Goal: Contribute content: Contribute content

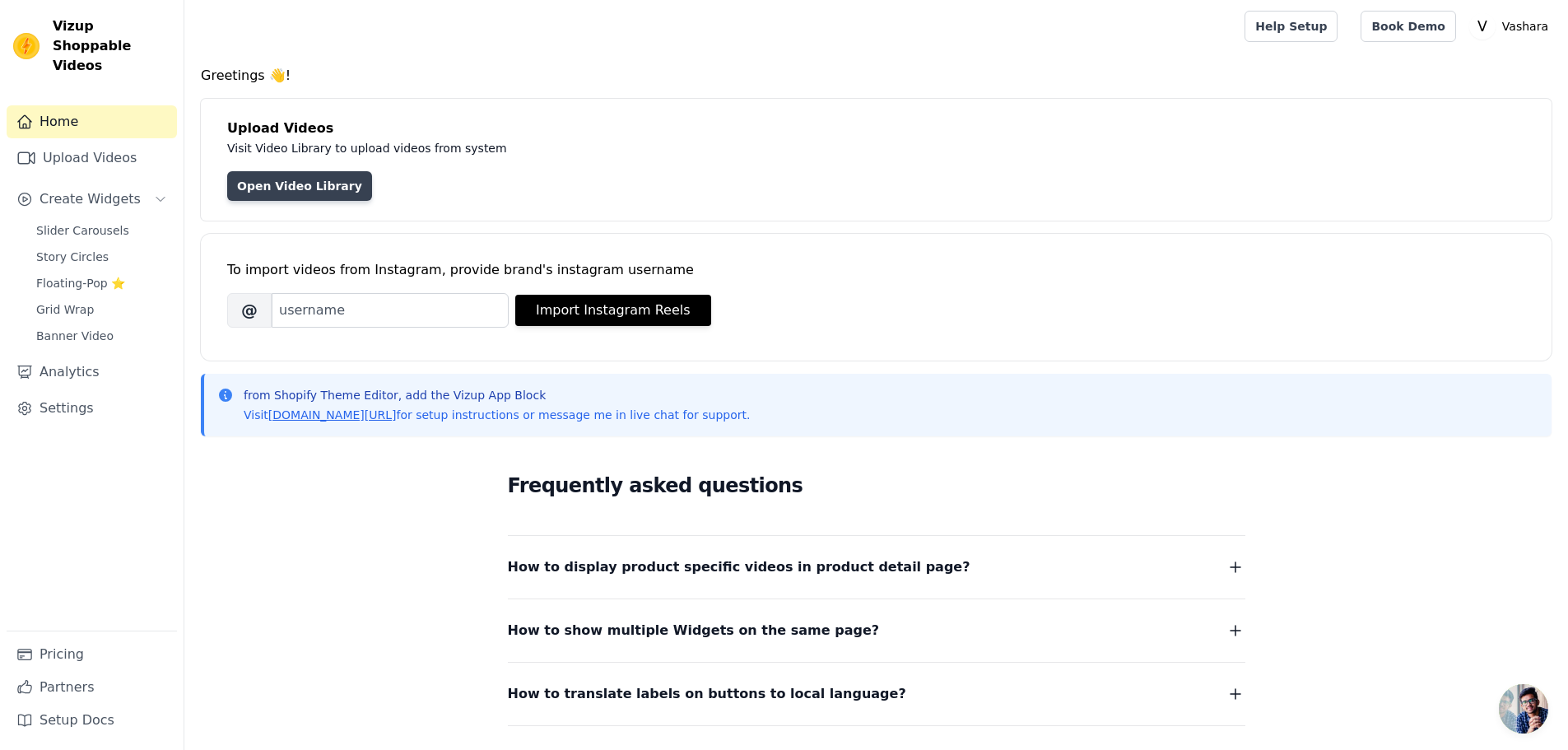
click at [307, 200] on link "Open Video Library" at bounding box center [299, 186] width 145 height 30
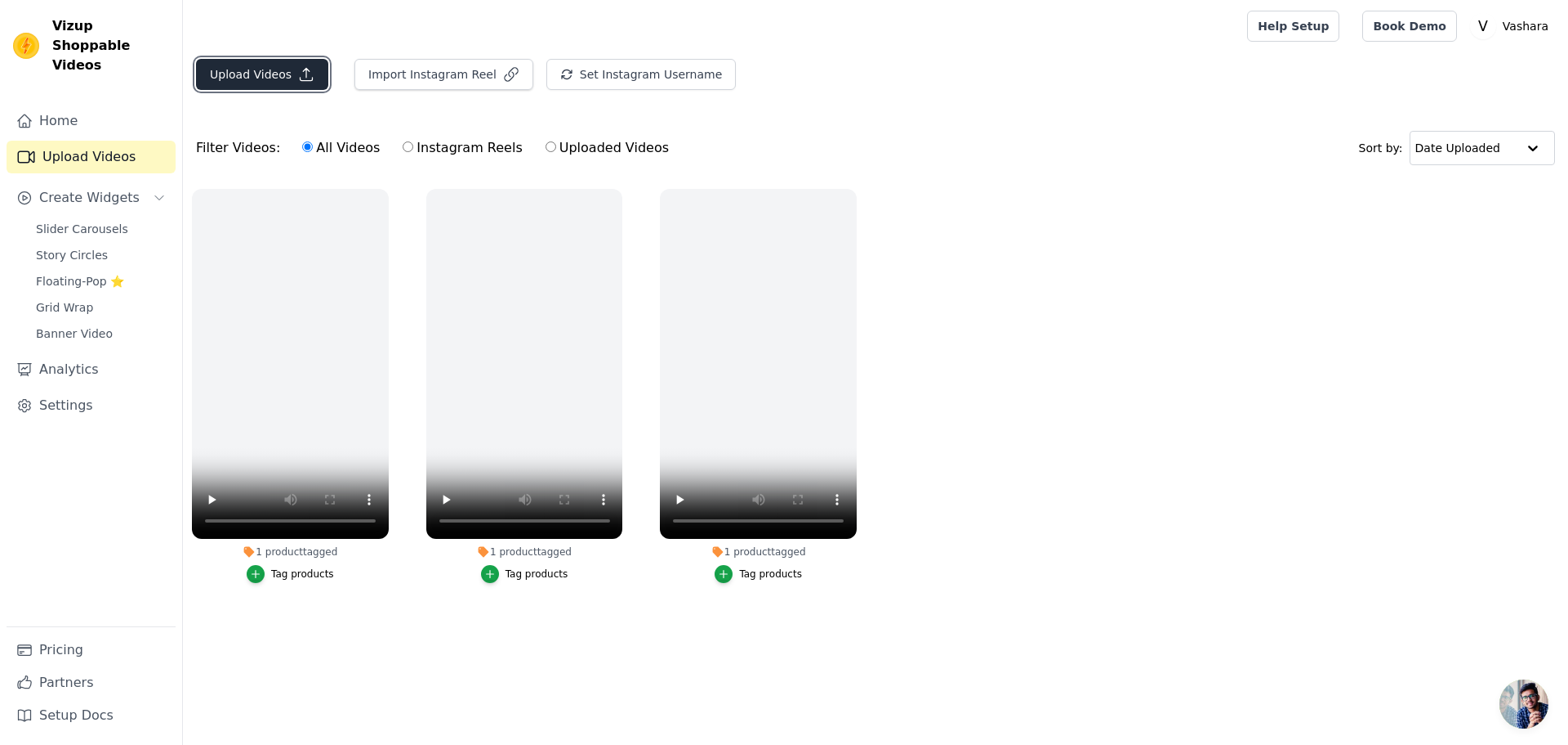
click at [283, 88] on button "Upload Videos" at bounding box center [261, 74] width 132 height 31
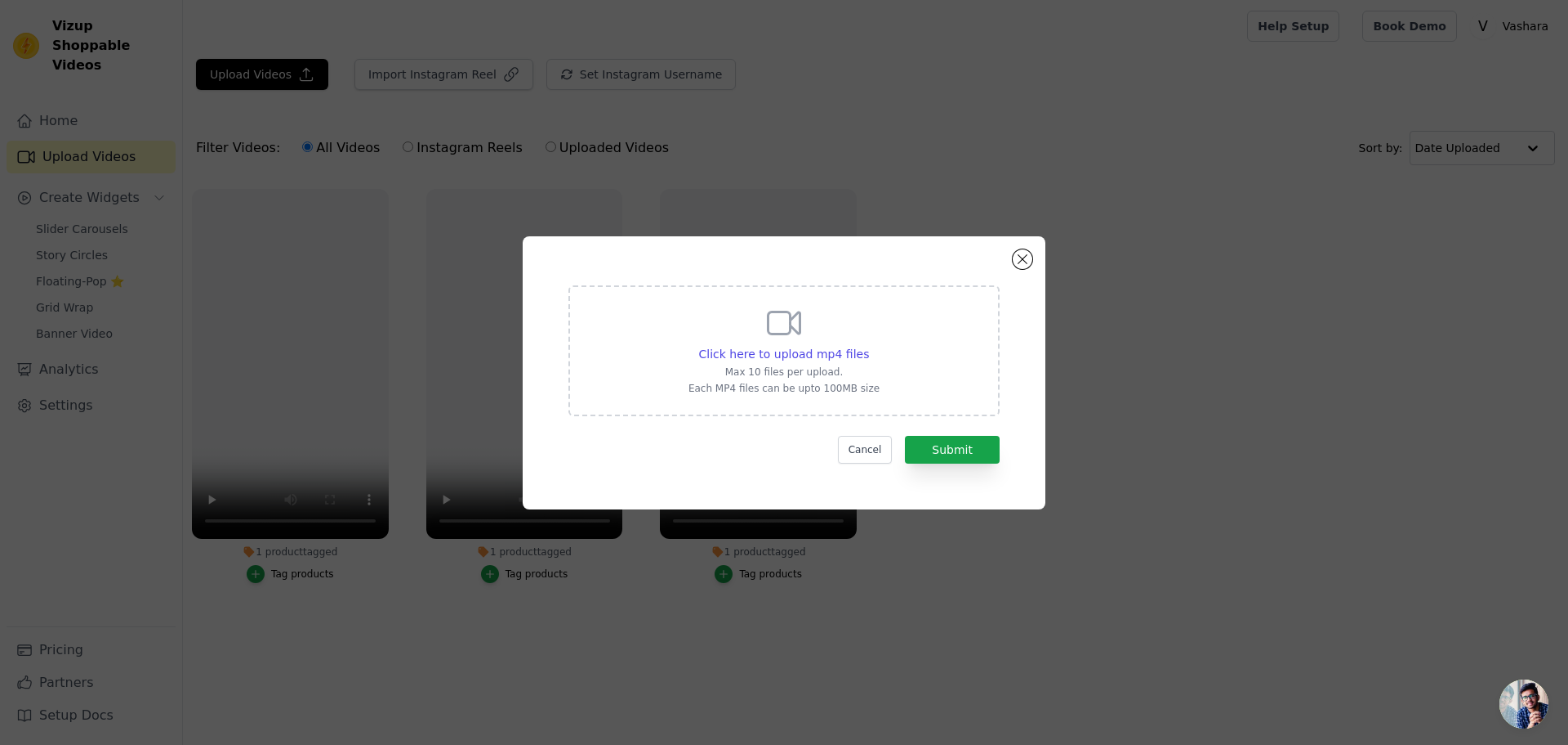
click at [724, 332] on div "Click here to upload mp4 files Max 10 files per upload. Each MP4 files can be u…" at bounding box center [784, 349] width 191 height 91
click at [868, 345] on input "Click here to upload mp4 files Max 10 files per upload. Each MP4 files can be u…" at bounding box center [868, 345] width 1 height 1
type input "C:\fakepath\video_7538192626156178718.mp4"
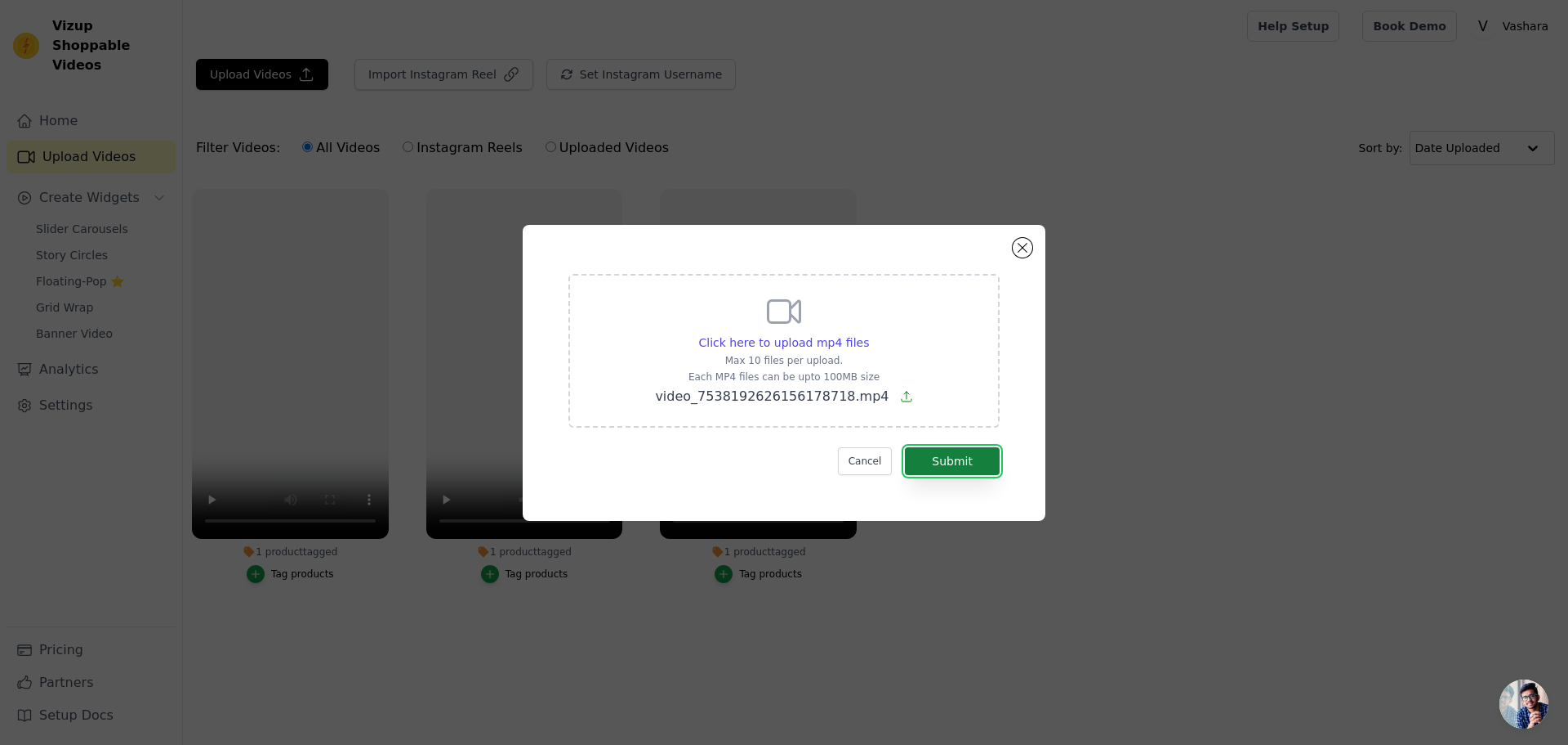
click at [953, 458] on button "Submit" at bounding box center [953, 461] width 95 height 28
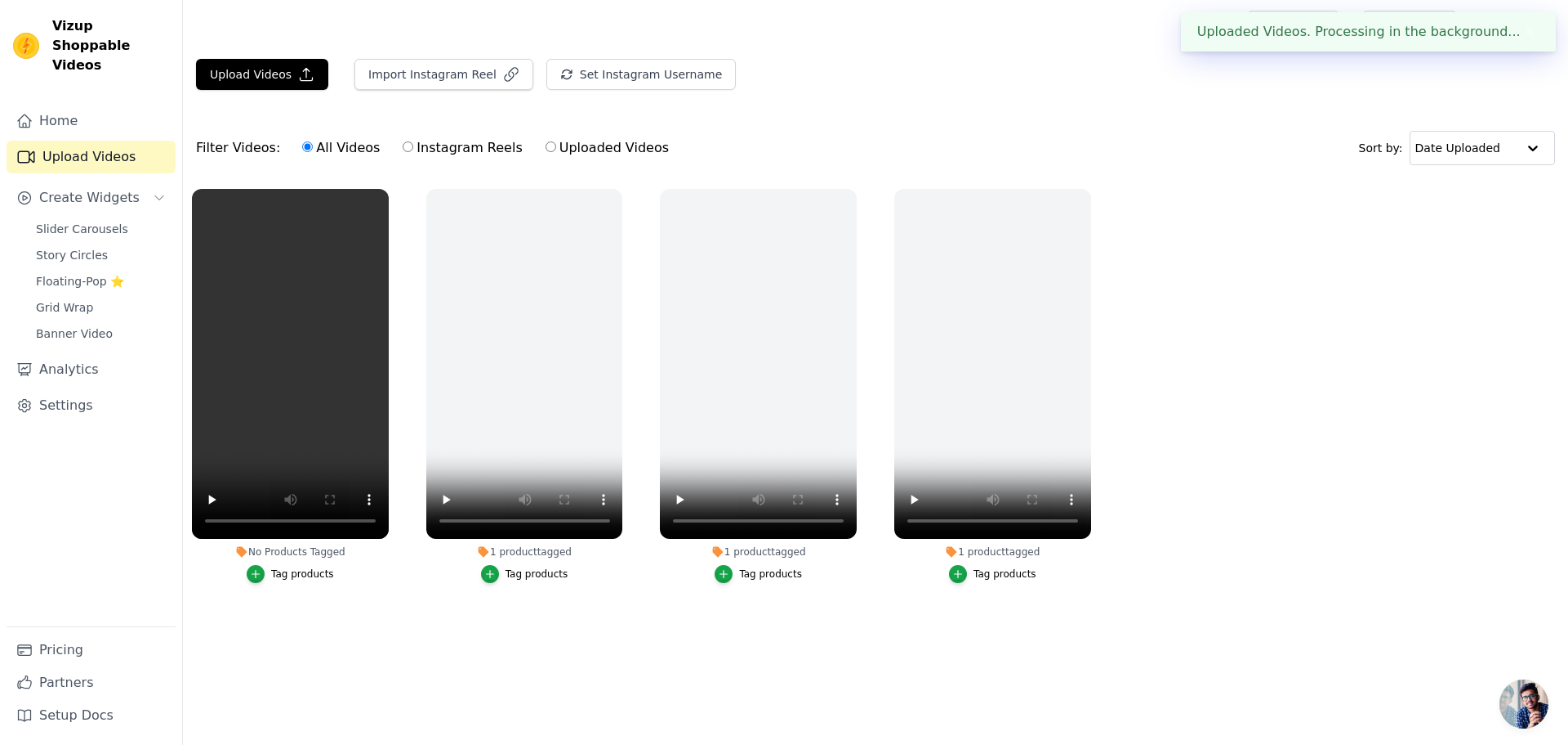
click at [658, 616] on ul "No Products Tagged Tag products 1 product tagged Tag products 1 product tagged …" at bounding box center [875, 402] width 1385 height 444
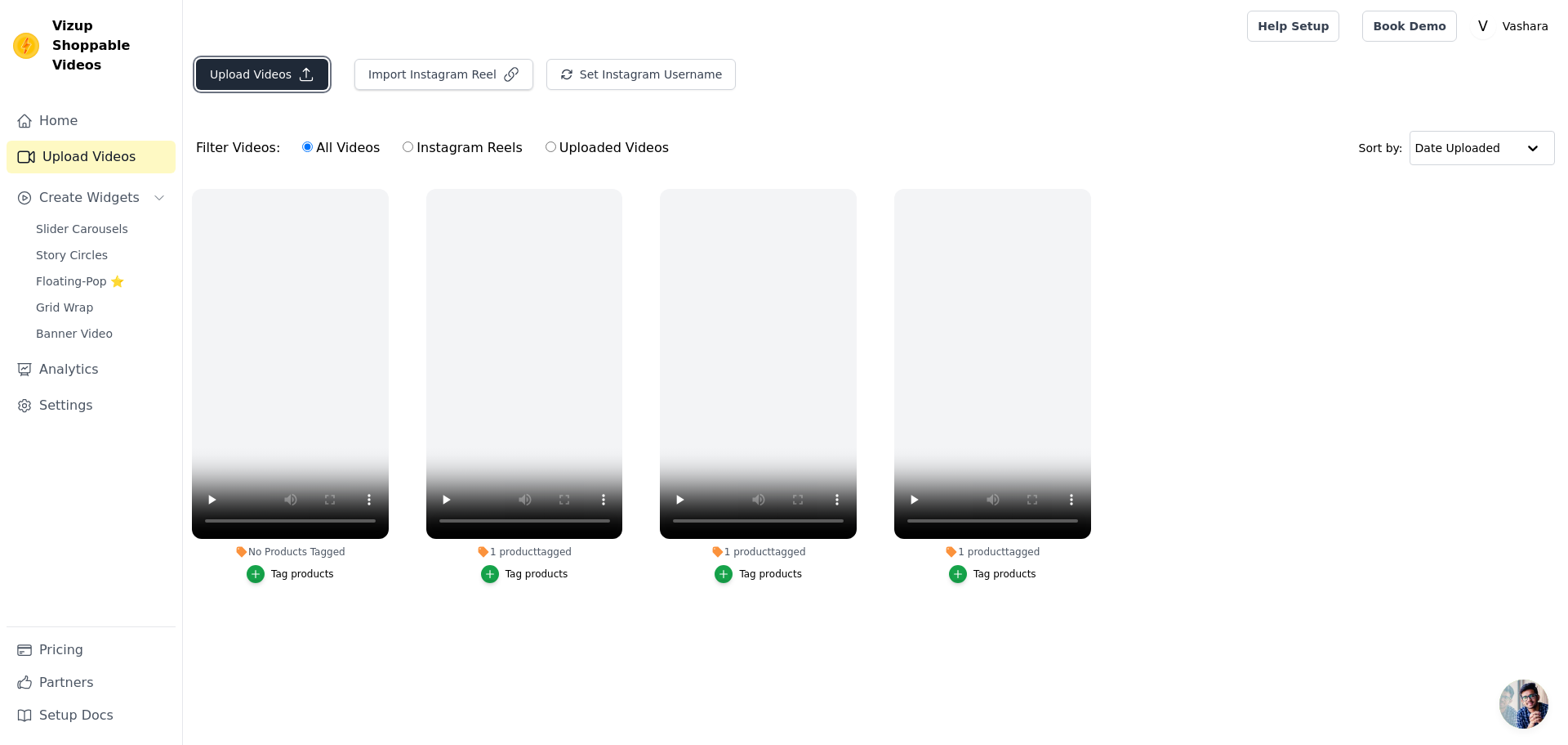
click at [274, 78] on button "Upload Videos" at bounding box center [261, 74] width 132 height 31
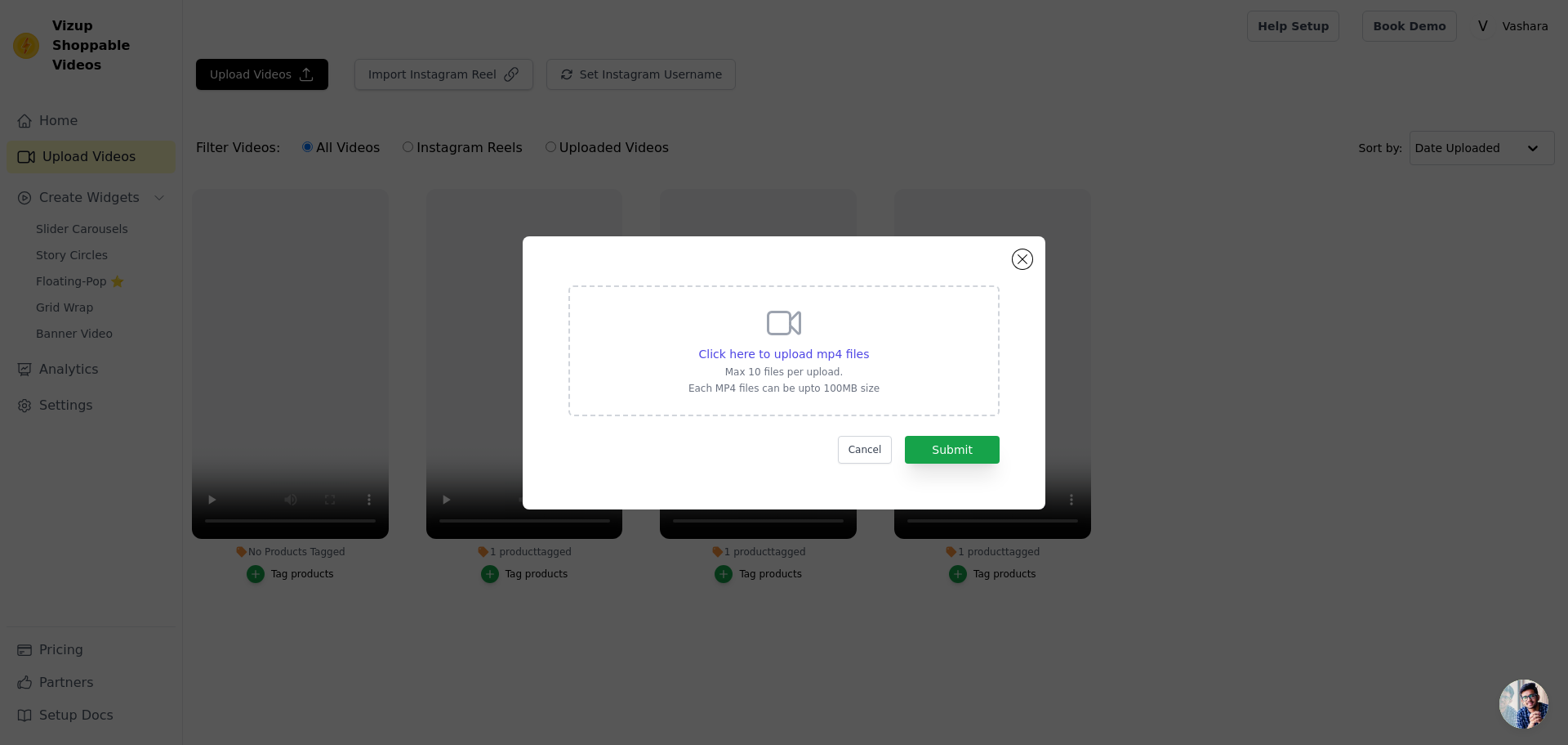
click at [769, 363] on div "Click here to upload mp4 files Max 10 files per upload. Each MP4 files can be u…" at bounding box center [784, 349] width 191 height 91
click at [868, 345] on input "Click here to upload mp4 files Max 10 files per upload. Each MP4 files can be u…" at bounding box center [868, 345] width 1 height 1
type input "C:\fakepath\video_7520747413703839007.mp4"
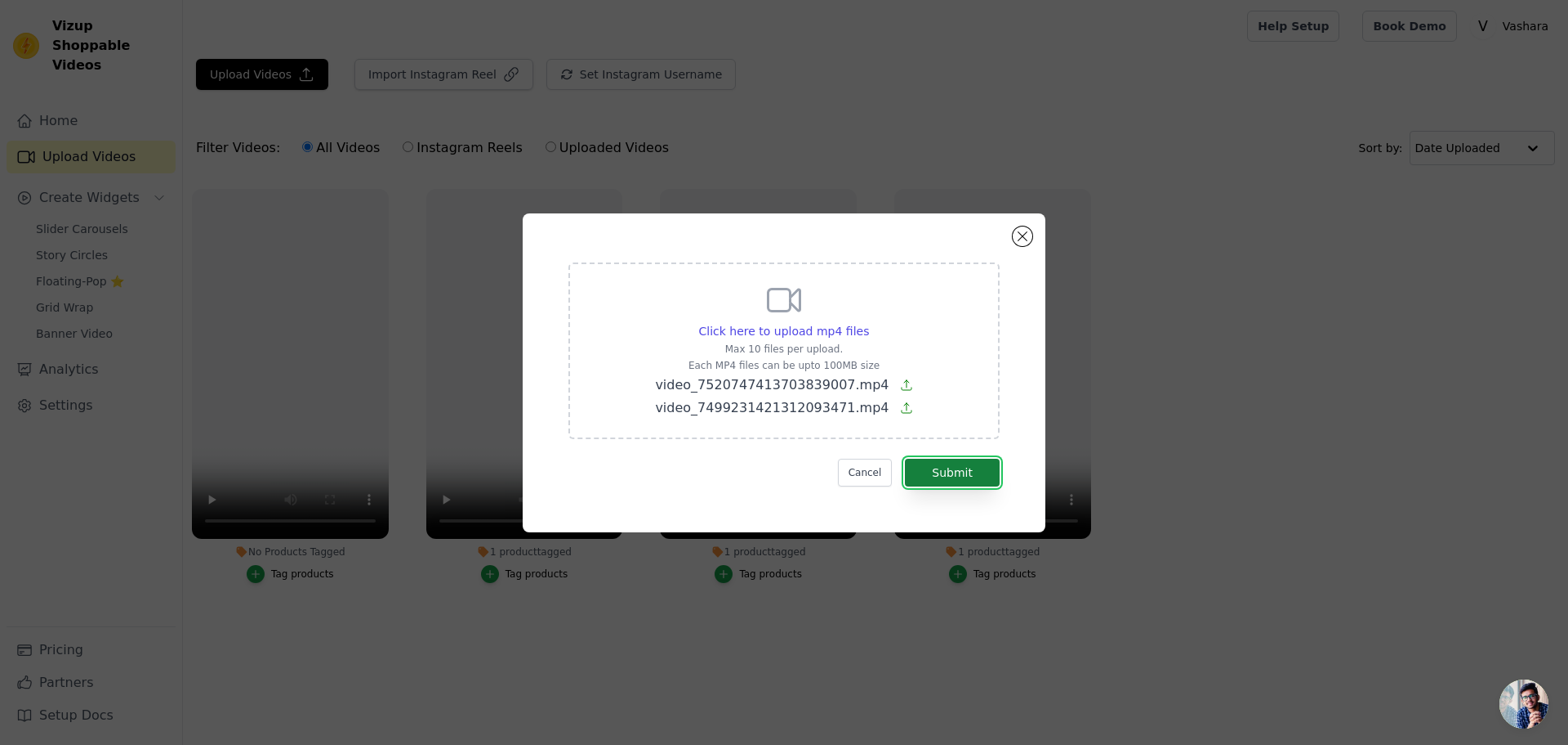
click at [944, 478] on button "Submit" at bounding box center [953, 472] width 95 height 28
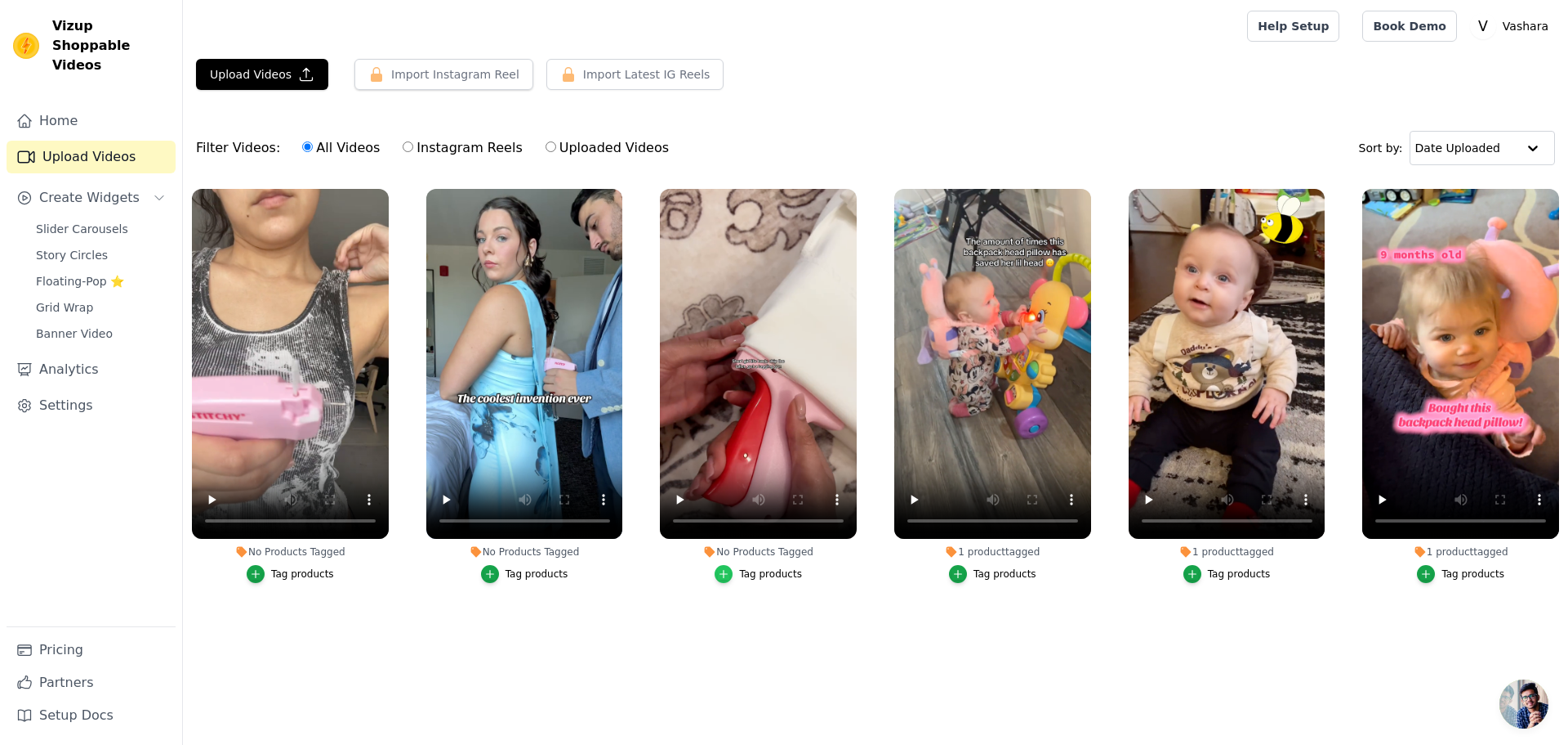
click at [721, 571] on div "button" at bounding box center [724, 574] width 18 height 18
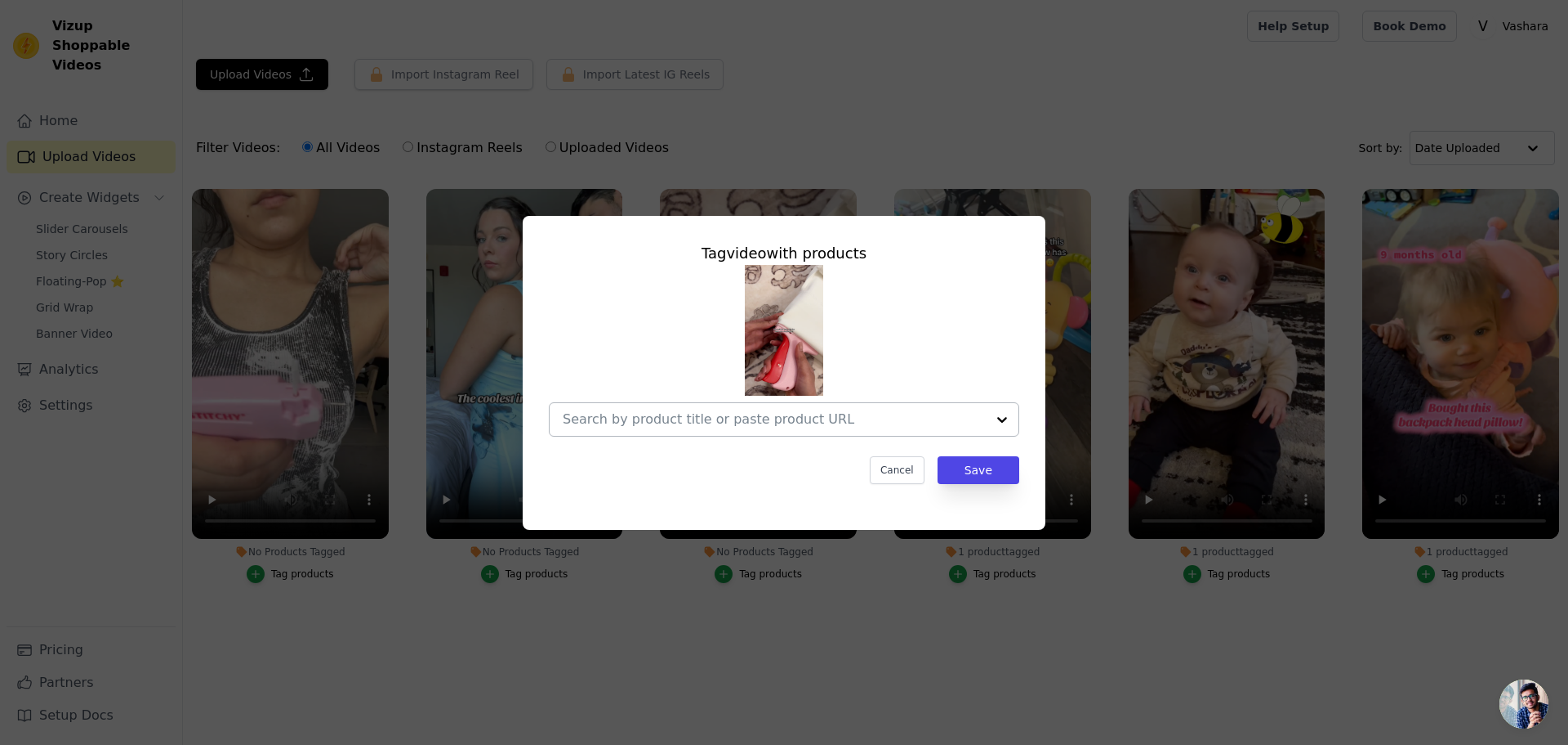
click at [884, 427] on div at bounding box center [774, 420] width 423 height 32
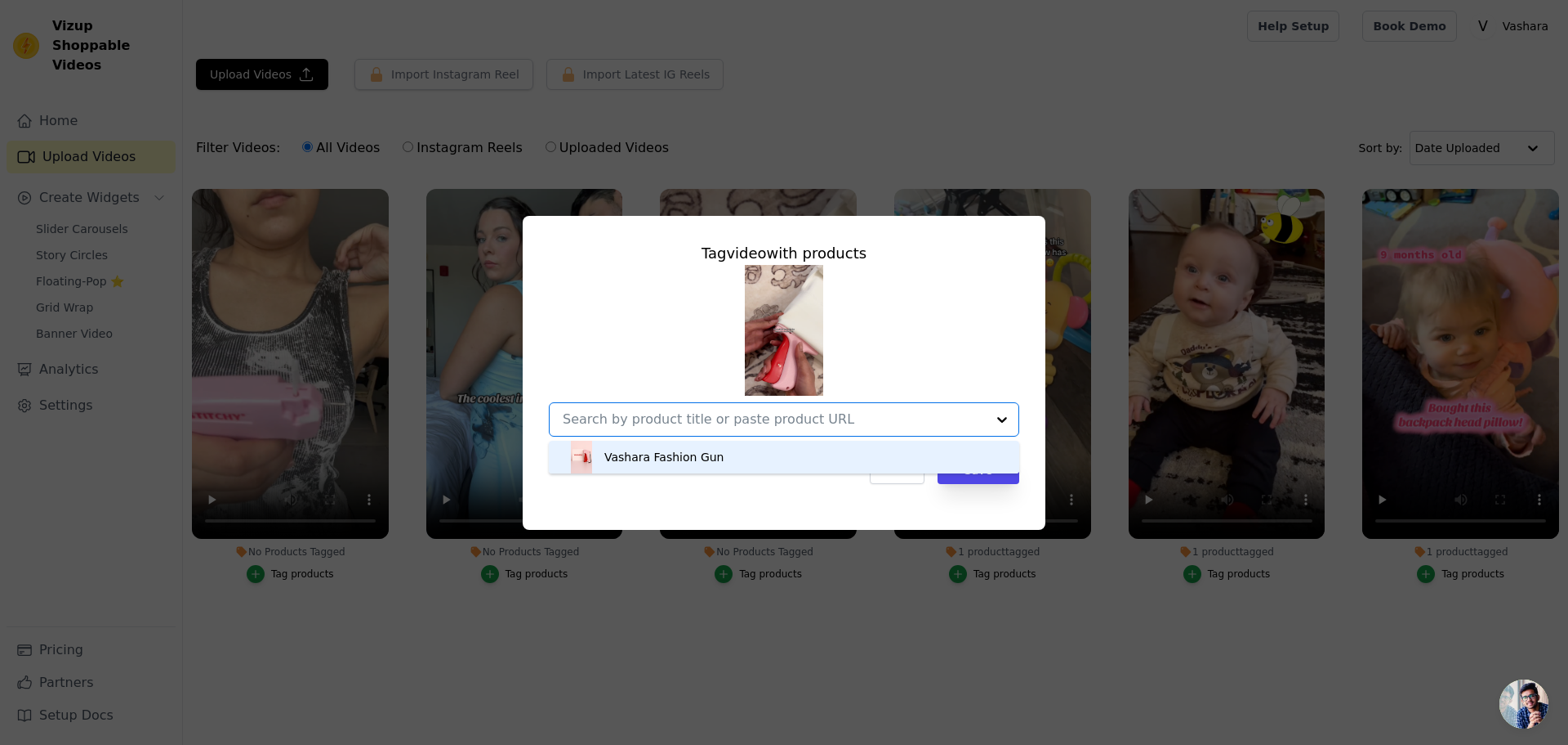
click at [879, 464] on div "Vashara Fashion Gun" at bounding box center [784, 457] width 437 height 32
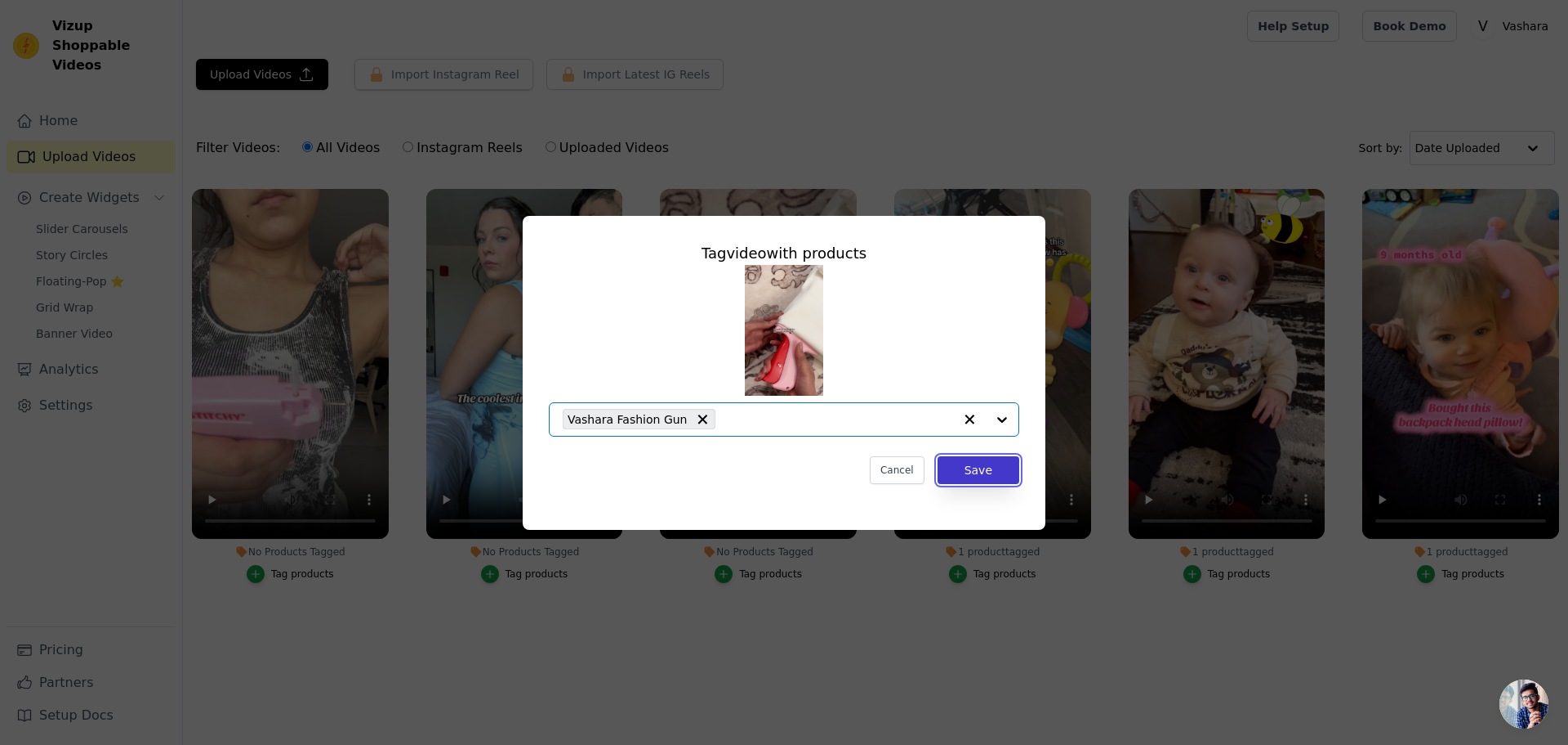
click at [969, 471] on button "Save" at bounding box center [978, 469] width 82 height 28
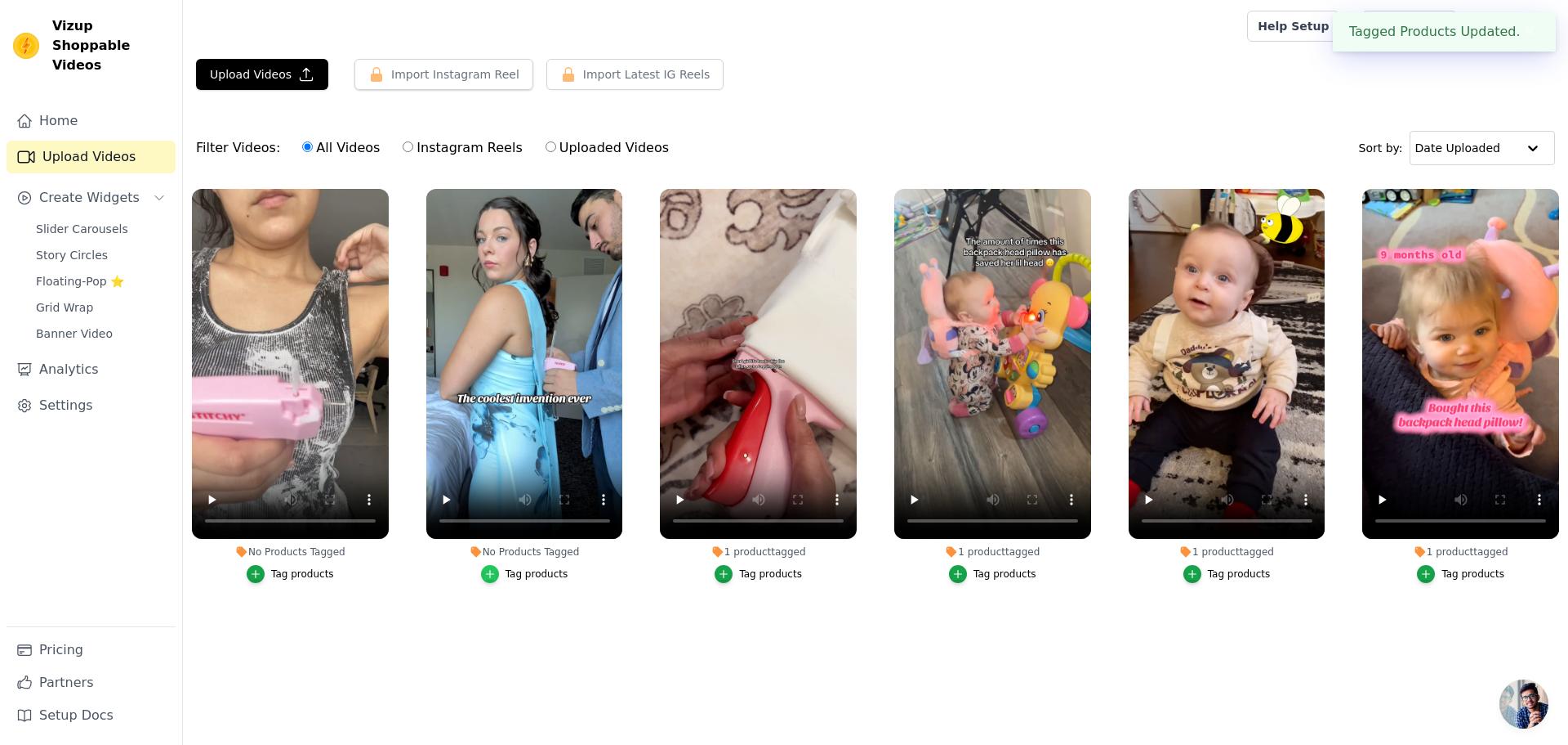
click at [490, 572] on icon "button" at bounding box center [490, 574] width 11 height 11
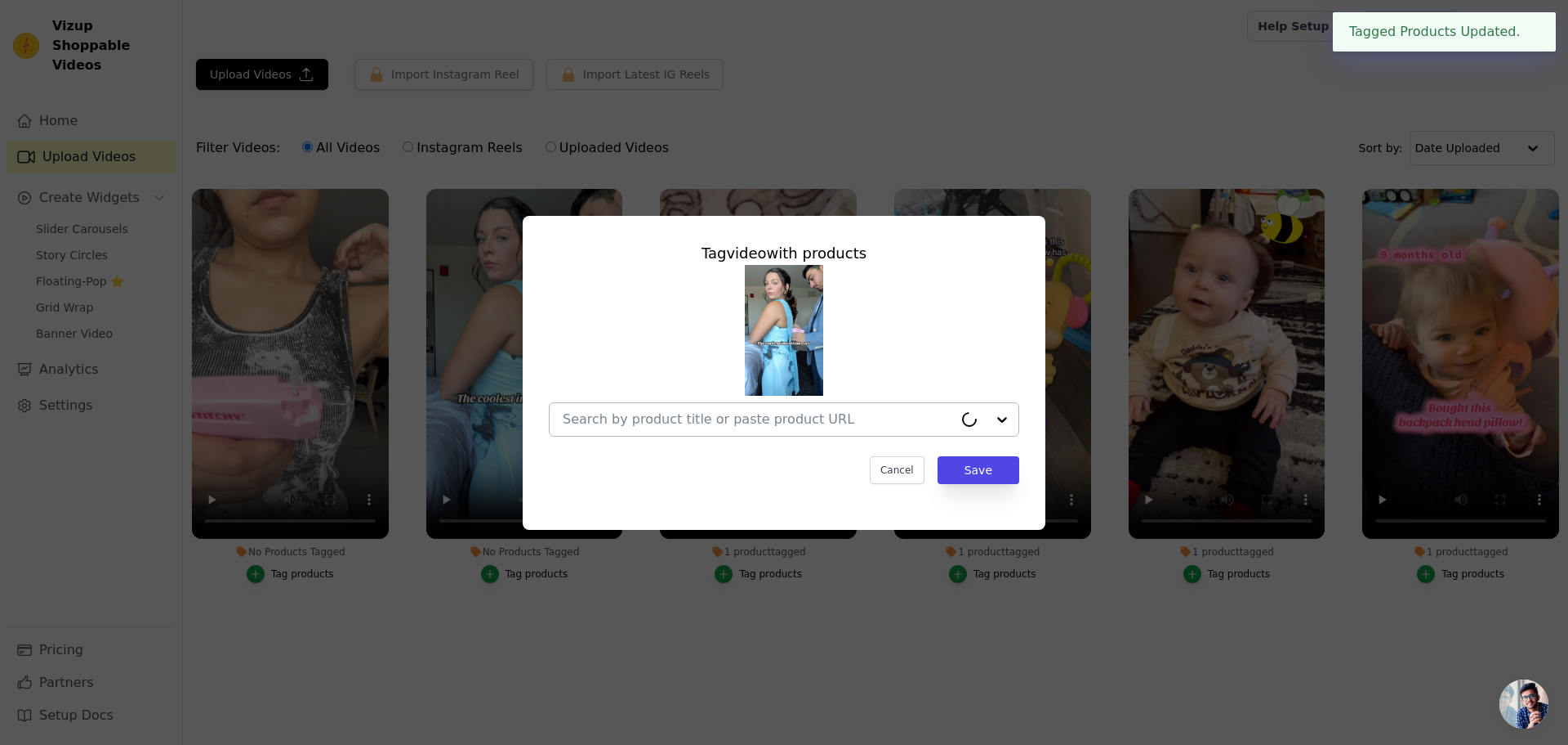
click at [842, 424] on input "No Products Tagged Tag video with products Cancel Save Tag products" at bounding box center [758, 419] width 391 height 15
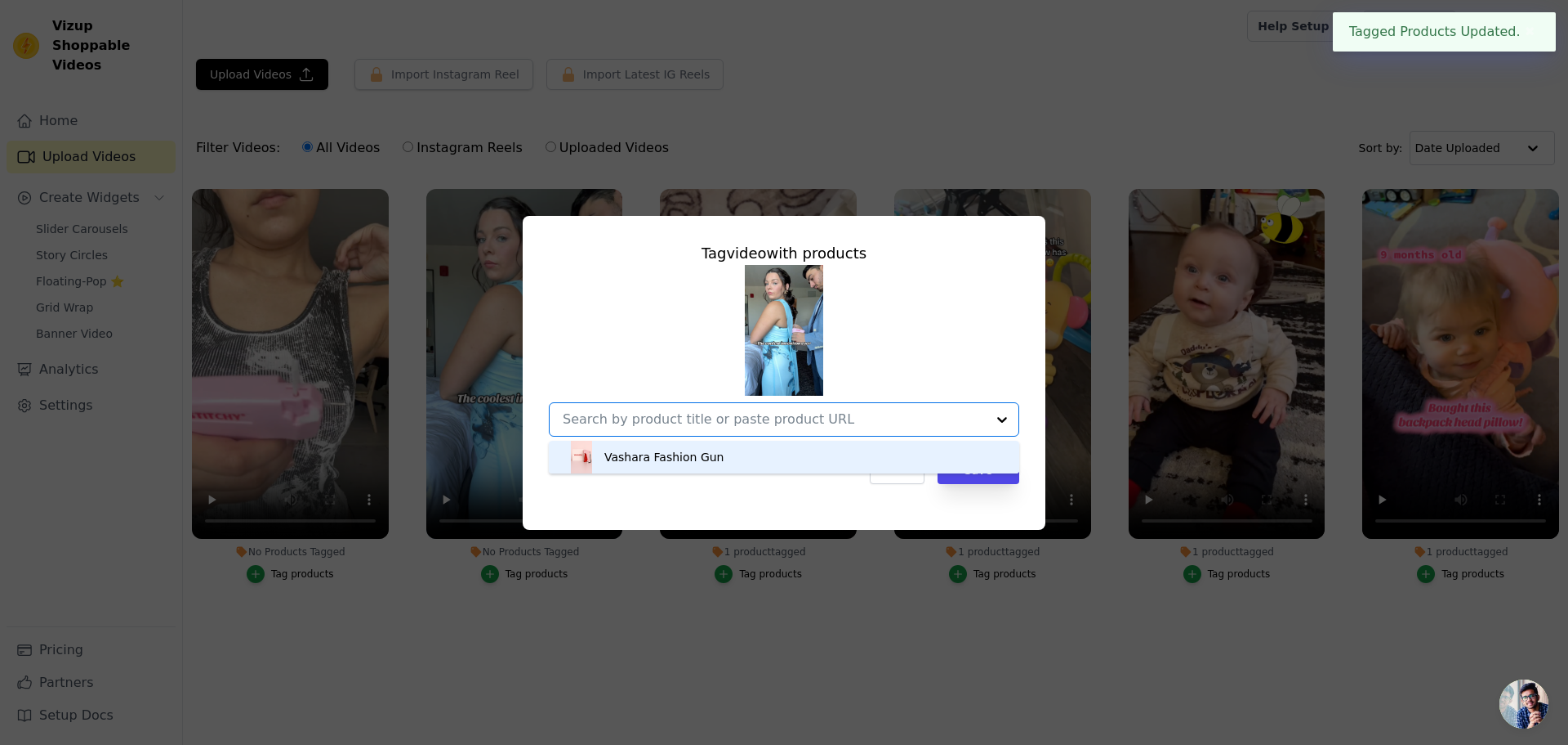
click at [824, 463] on div "Vashara Fashion Gun" at bounding box center [784, 457] width 437 height 32
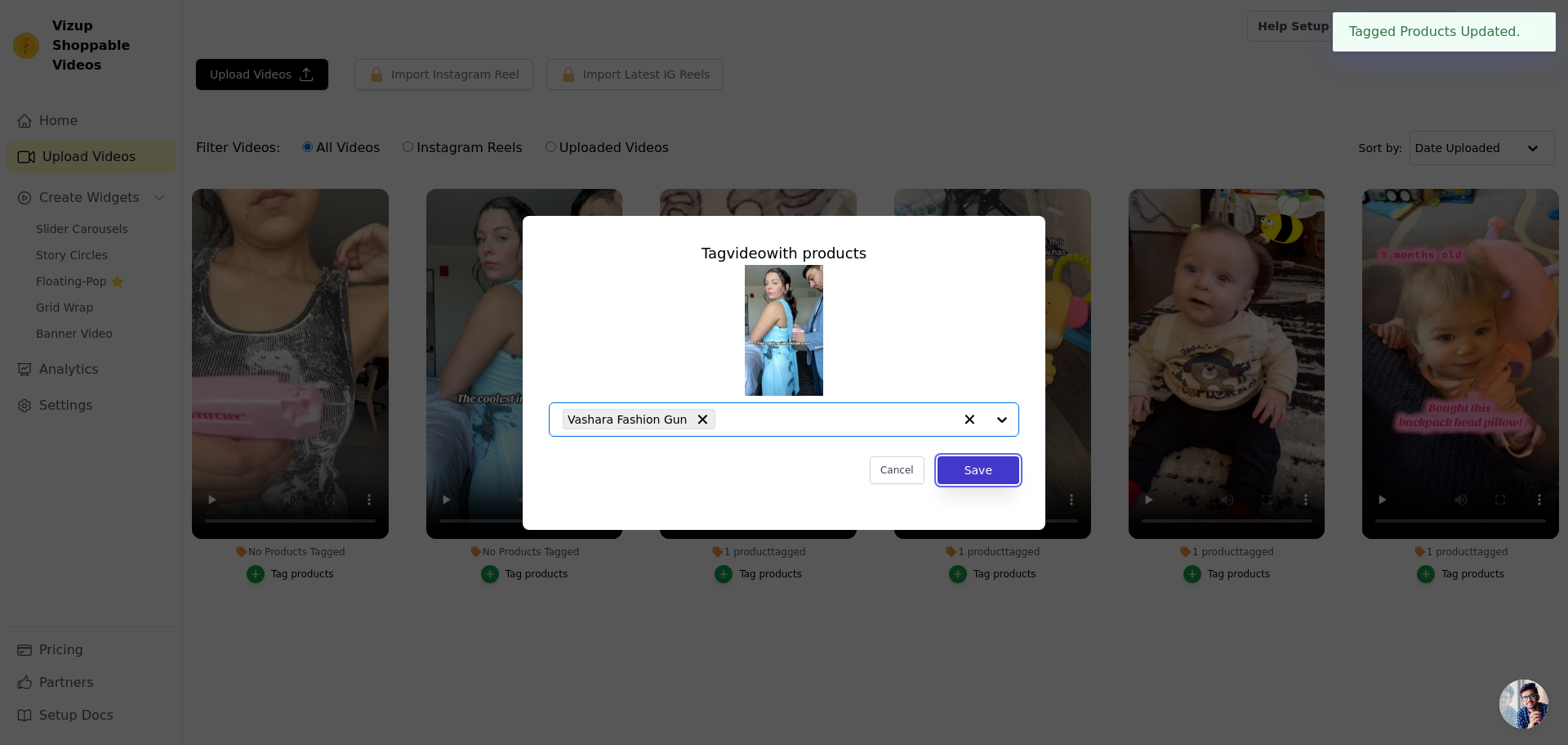
drag, startPoint x: 943, startPoint y: 483, endPoint x: 968, endPoint y: 460, distance: 34.0
click at [943, 481] on button "Save" at bounding box center [978, 469] width 82 height 28
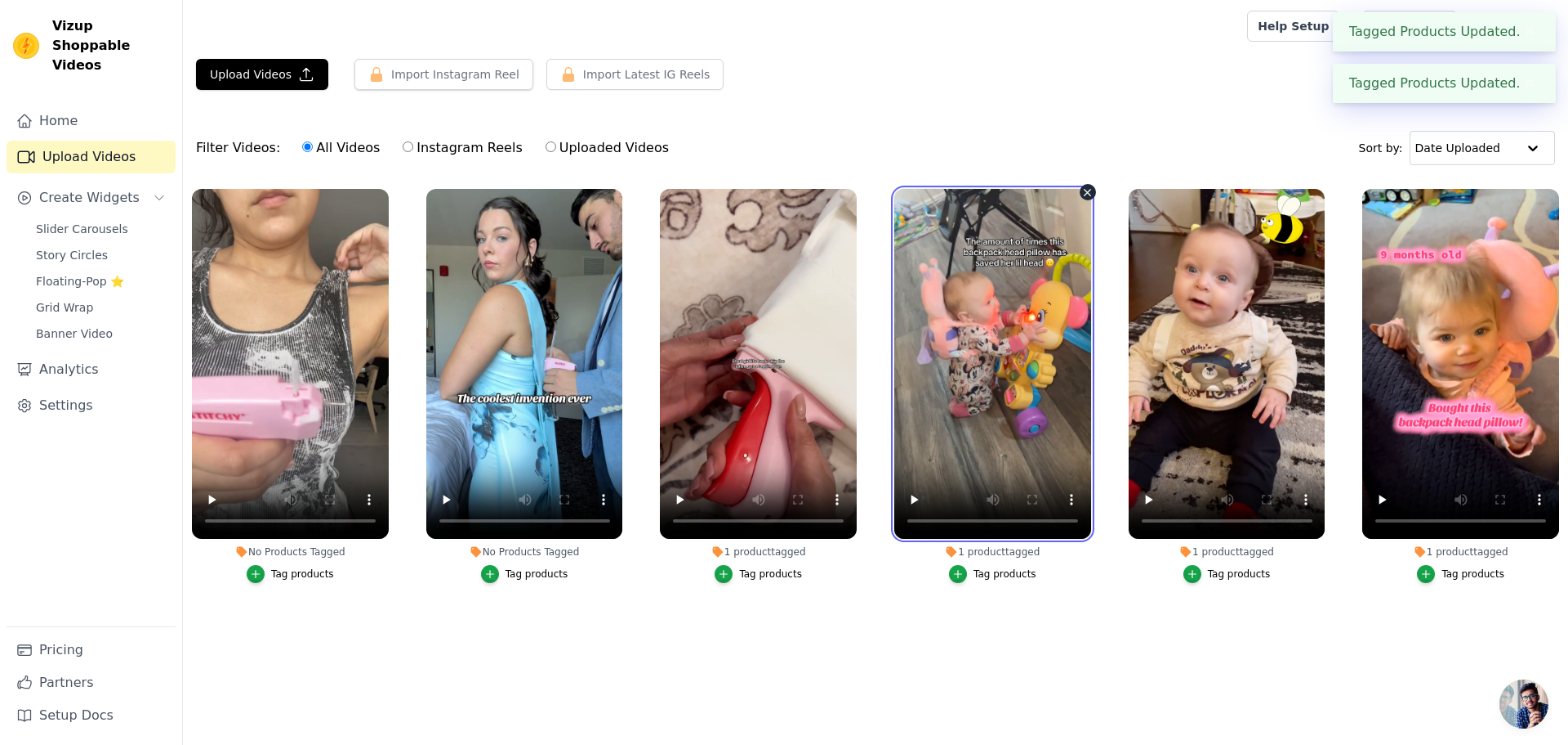
click at [968, 463] on video at bounding box center [993, 363] width 197 height 350
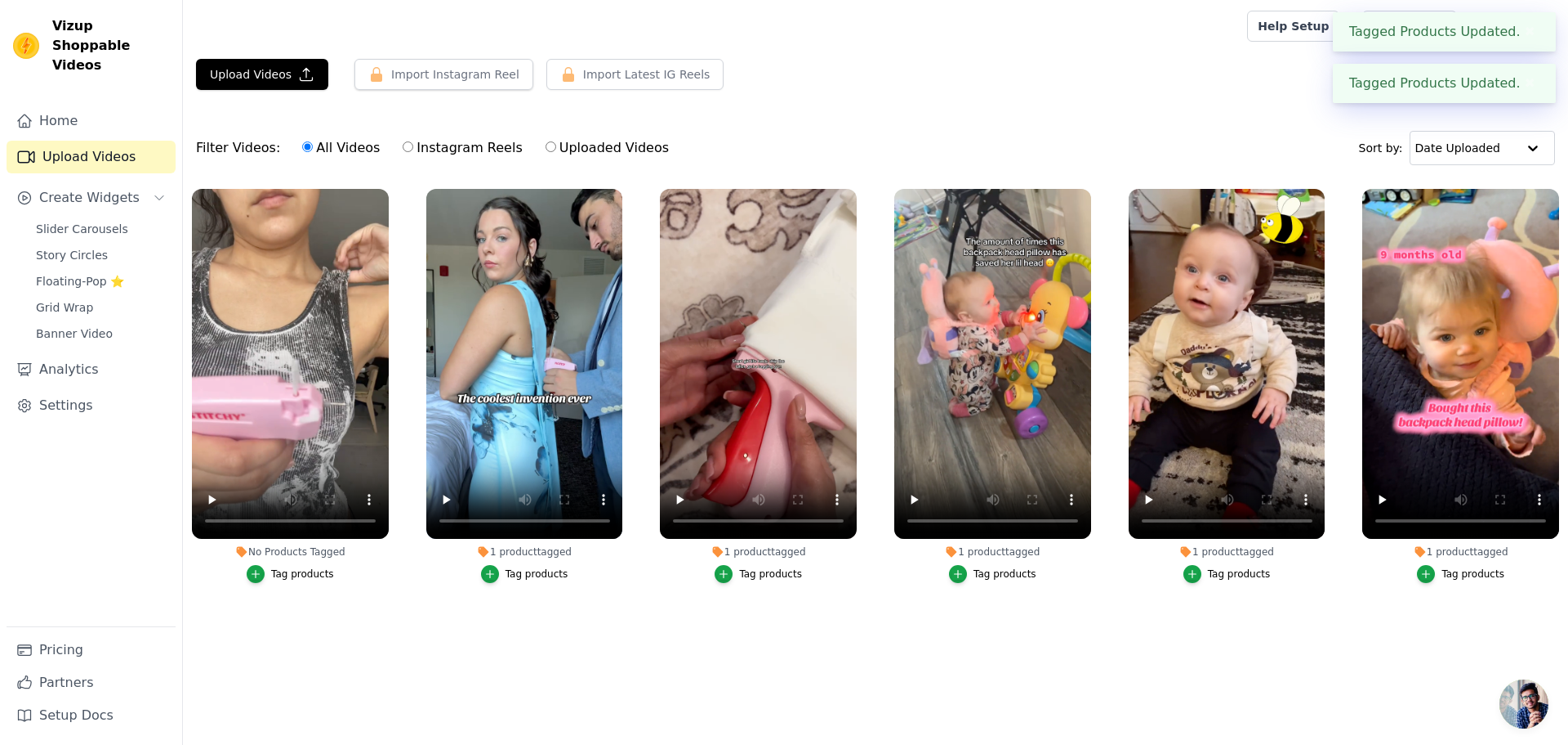
click at [311, 559] on li "No Products Tagged Tag products" at bounding box center [290, 385] width 197 height 394
click at [300, 575] on div "Tag products" at bounding box center [302, 574] width 63 height 13
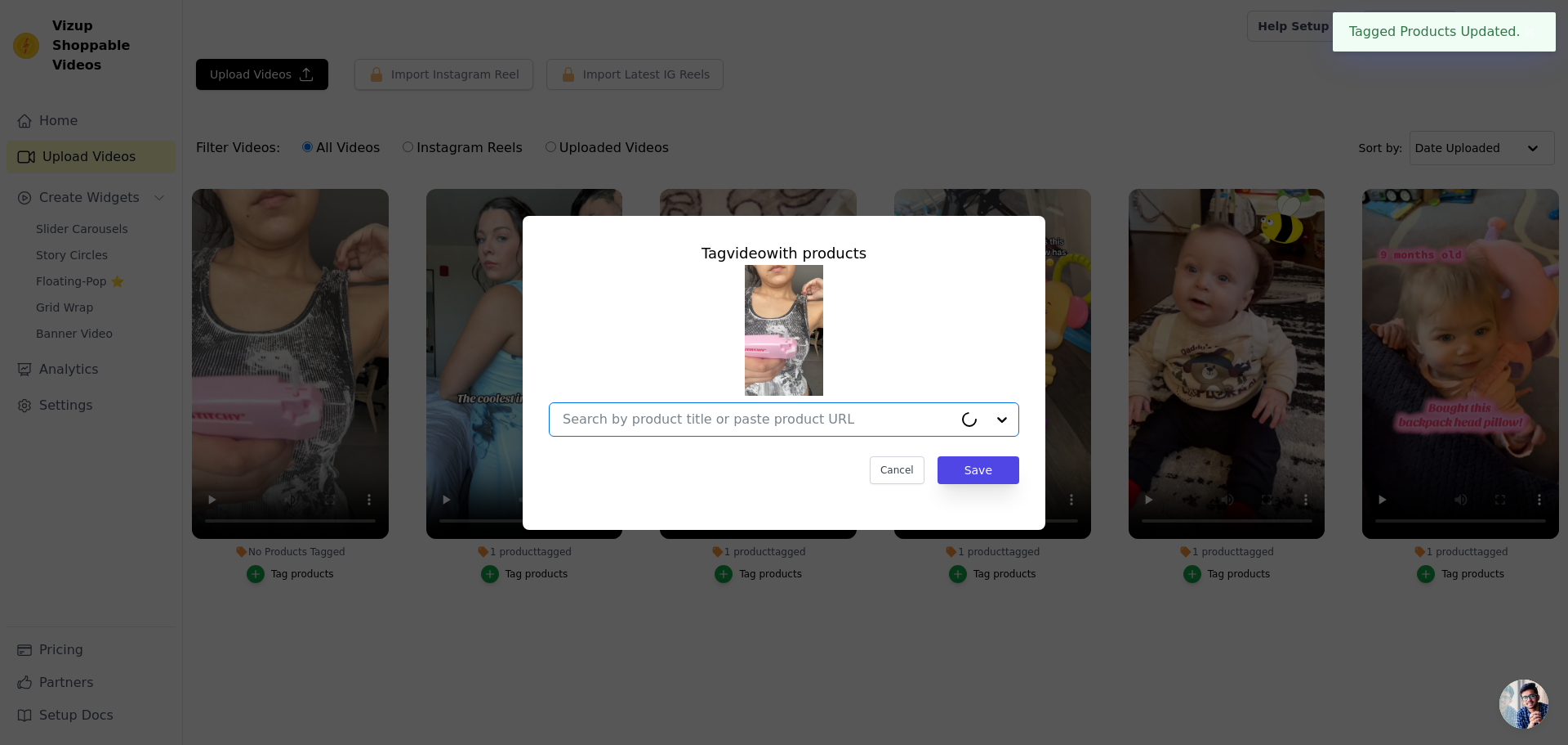
drag, startPoint x: 859, startPoint y: 415, endPoint x: 846, endPoint y: 432, distance: 21.4
click at [856, 419] on input "No Products Tagged Tag video with products Option undefined, selected. Cancel S…" at bounding box center [758, 419] width 391 height 15
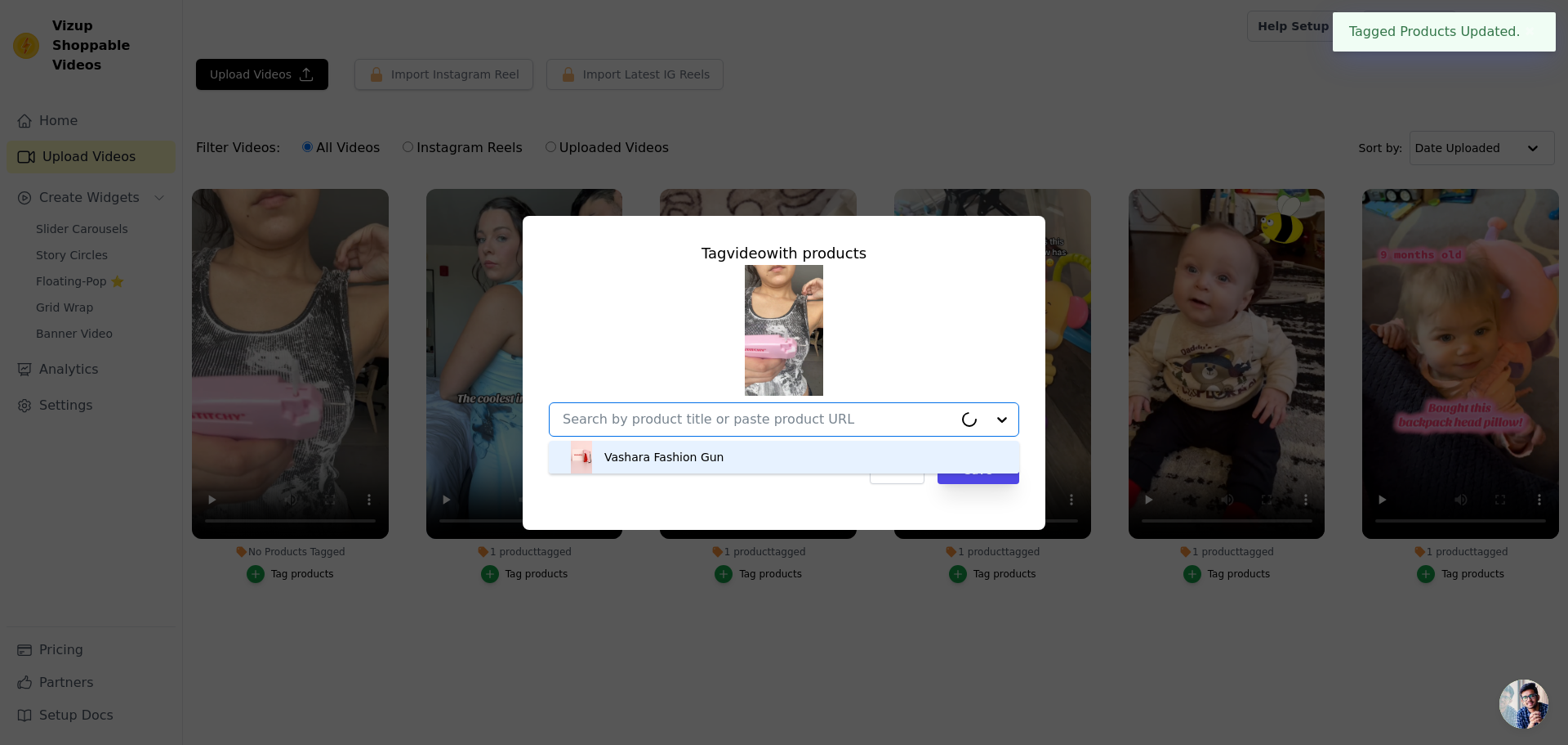
click at [821, 467] on div "Vashara Fashion Gun" at bounding box center [784, 457] width 437 height 32
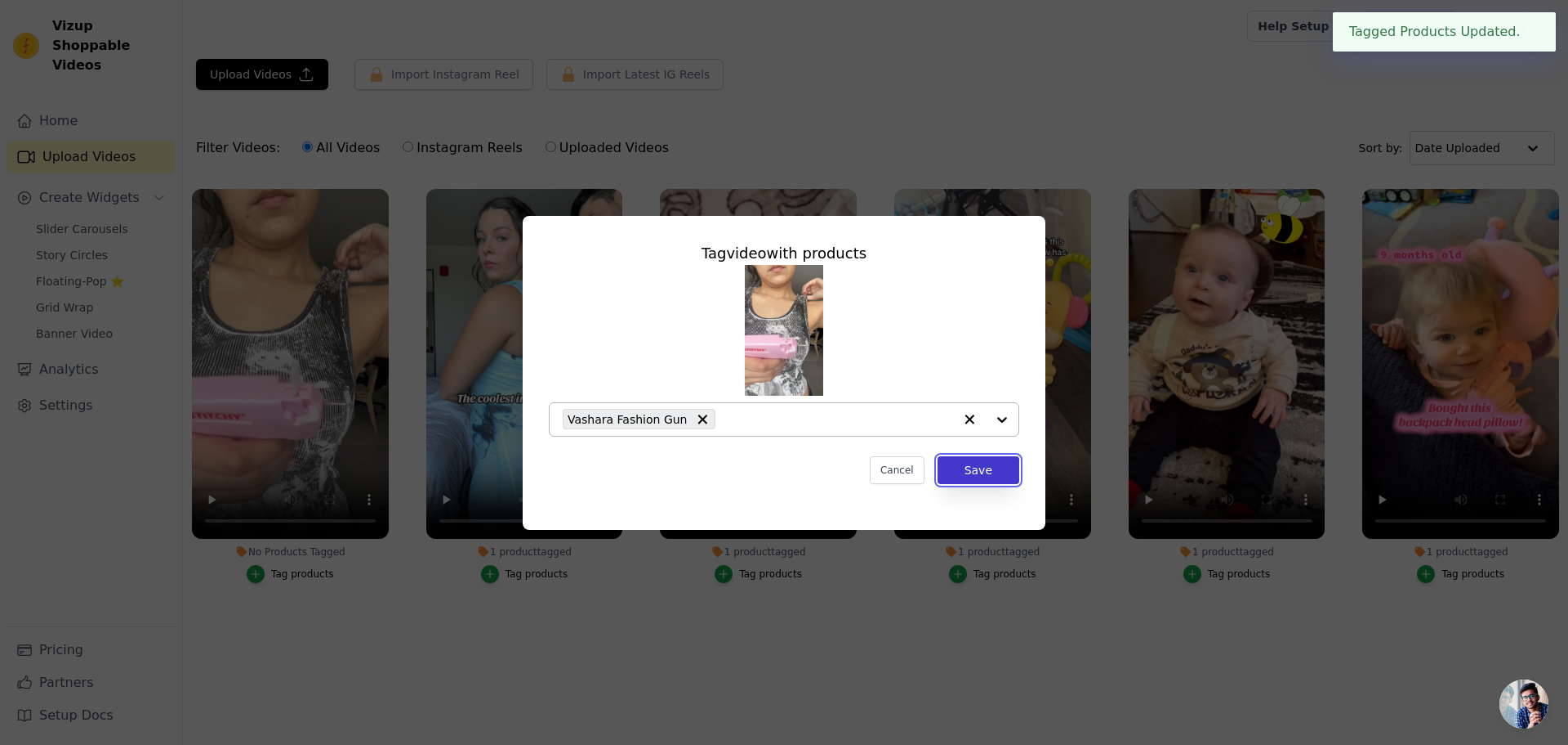
click at [950, 479] on button "Save" at bounding box center [978, 469] width 82 height 28
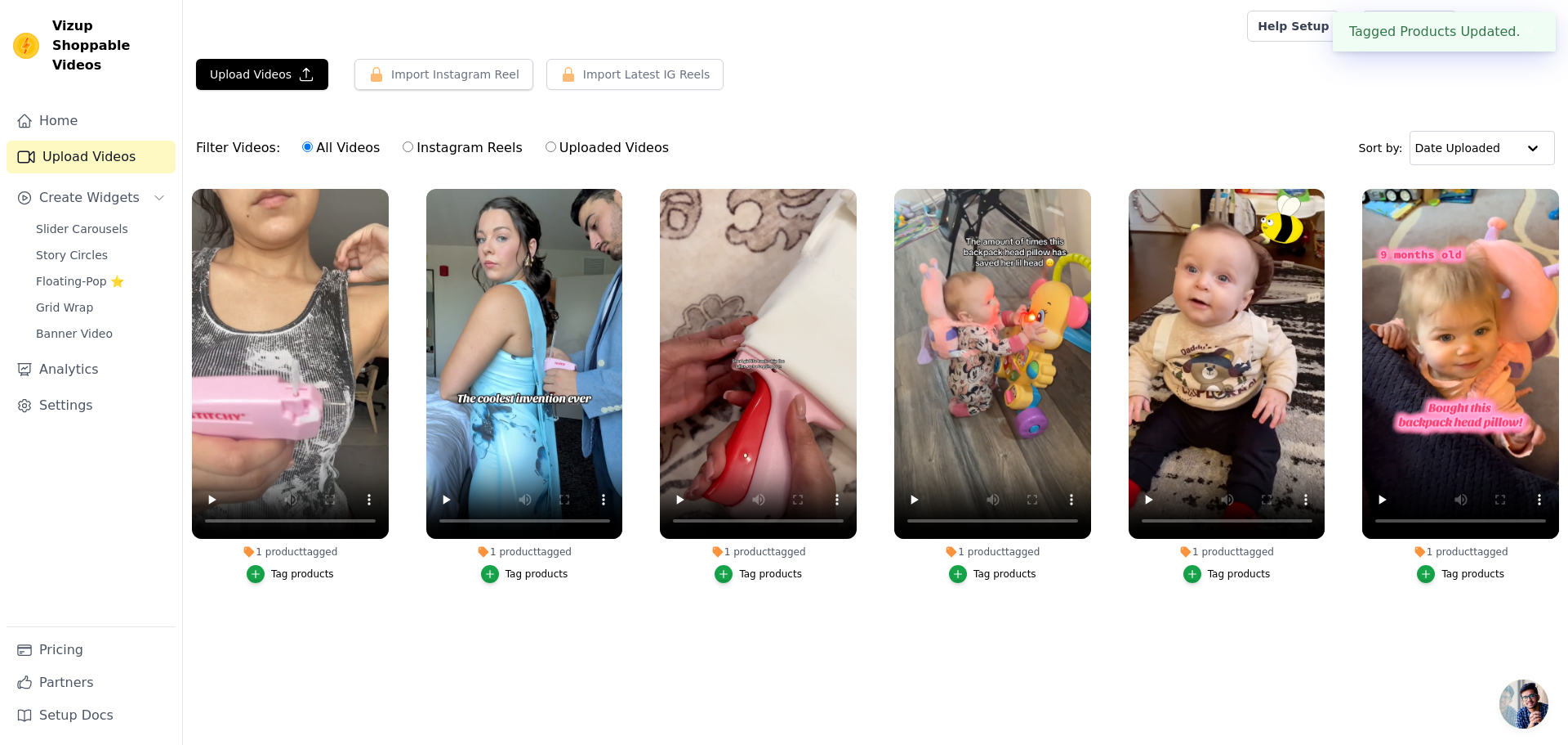
click at [964, 554] on div "1 product tagged" at bounding box center [993, 552] width 197 height 13
click at [995, 570] on div "Tag products" at bounding box center [1005, 574] width 63 height 13
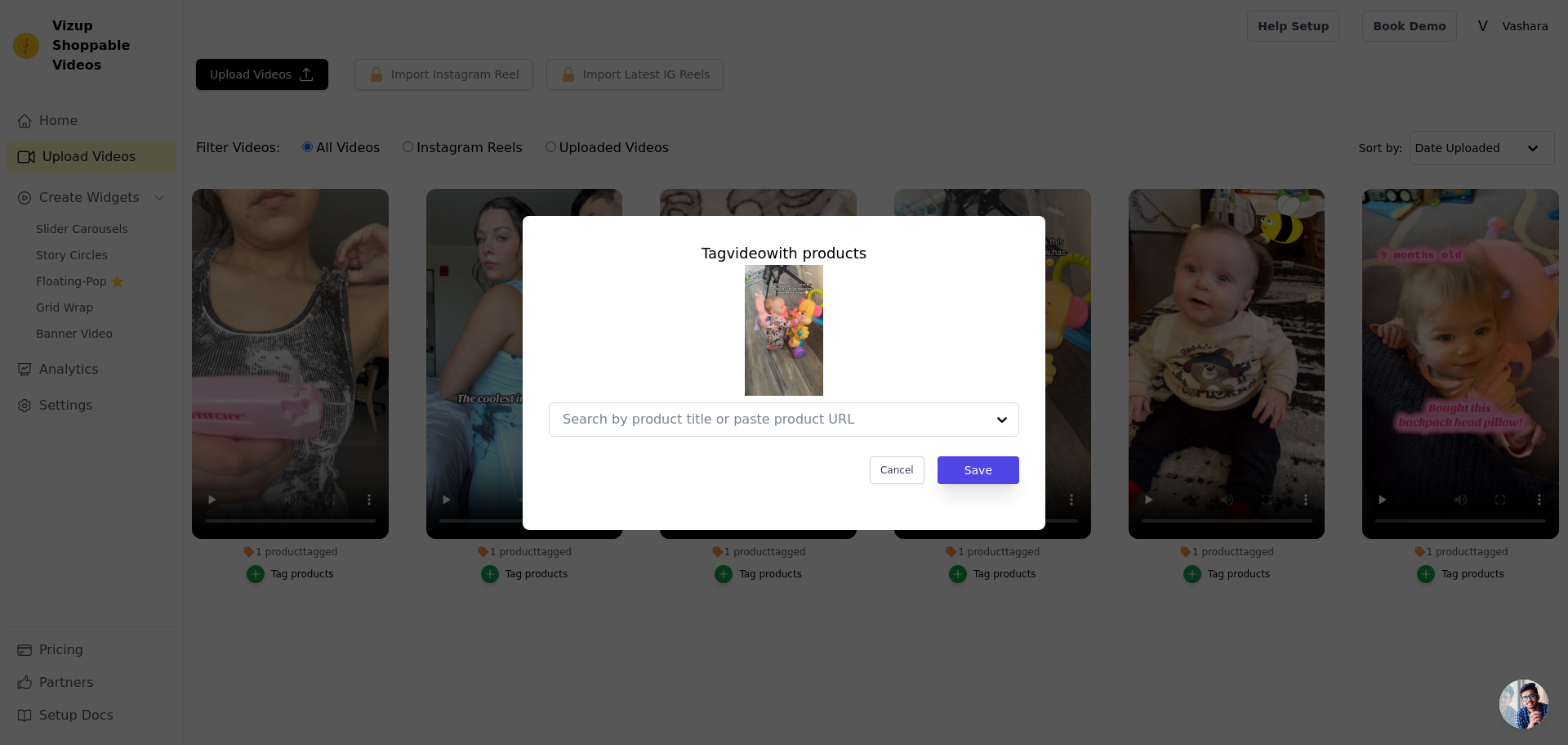
click at [955, 454] on div "Tag video with products Cancel Save" at bounding box center [784, 363] width 496 height 268
click at [966, 470] on button "Save" at bounding box center [978, 469] width 82 height 28
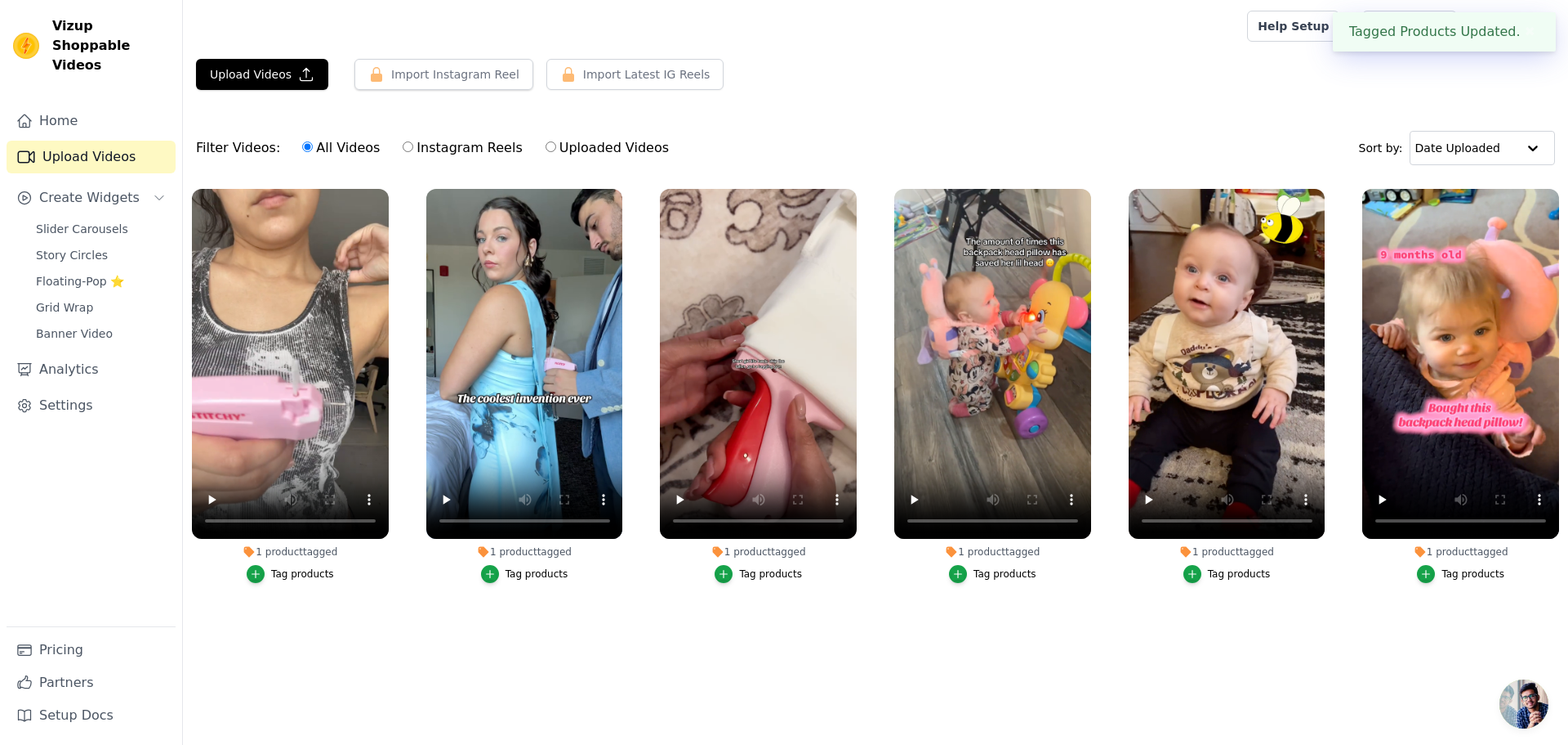
click at [1188, 548] on icon at bounding box center [1186, 551] width 10 height 10
drag, startPoint x: 1197, startPoint y: 555, endPoint x: 1213, endPoint y: 552, distance: 16.3
click at [1199, 554] on div "1 product tagged" at bounding box center [1227, 552] width 197 height 13
click at [1215, 551] on div "1 product tagged" at bounding box center [1227, 552] width 197 height 13
click at [1209, 578] on button "Tag products" at bounding box center [1228, 574] width 87 height 18
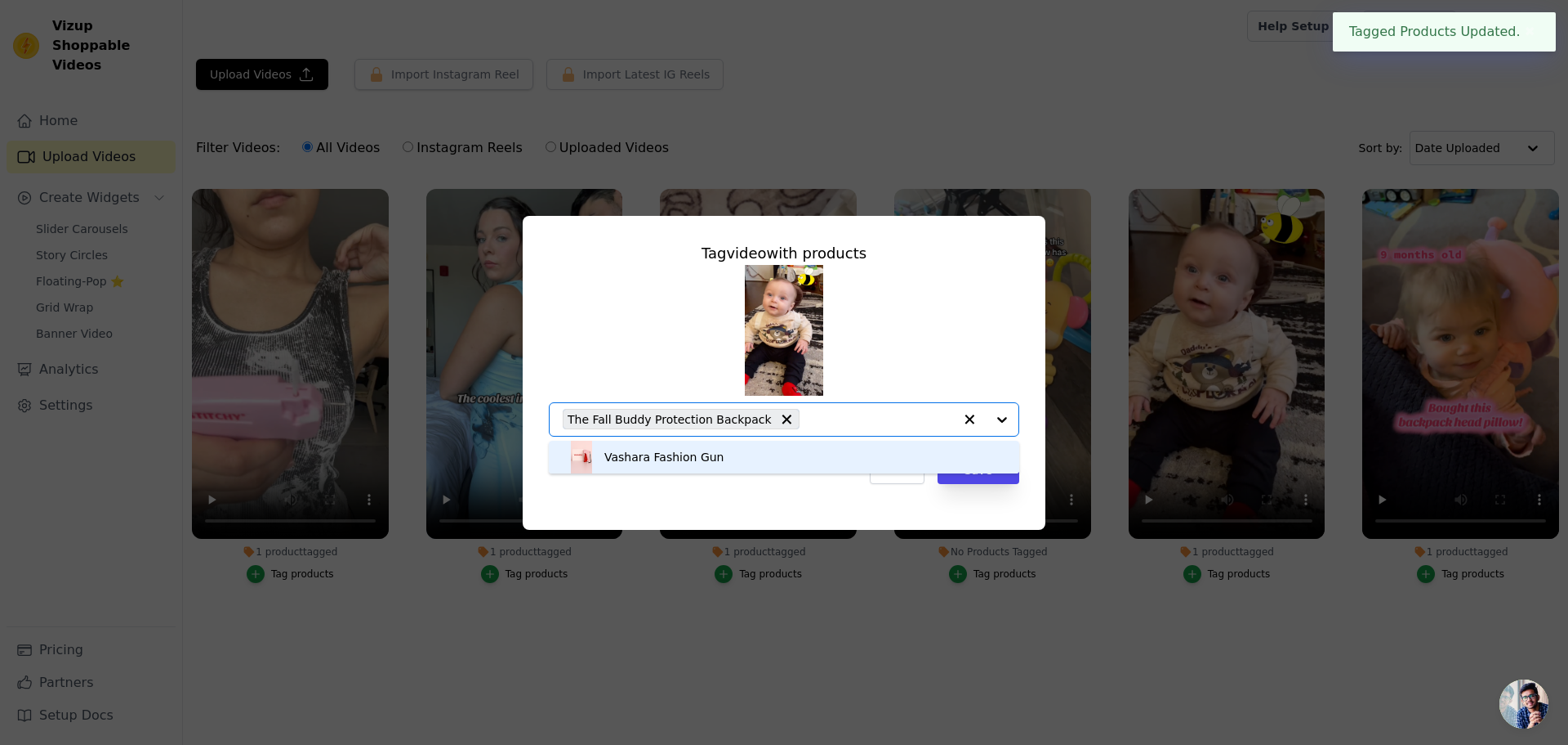
click at [968, 416] on icon "button" at bounding box center [970, 420] width 10 height 10
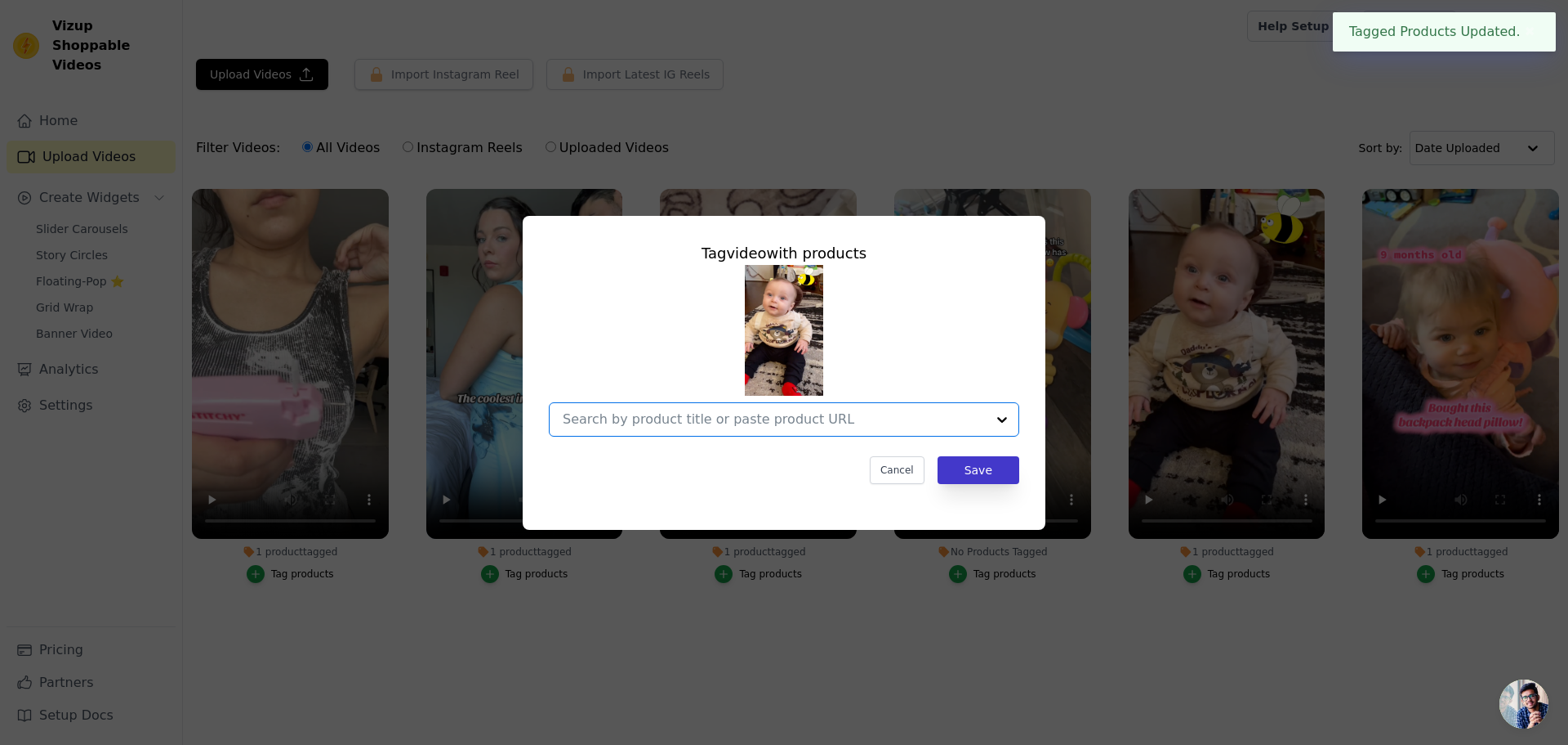
click at [972, 458] on div "Tag video with products Option undefined, selected. Select is focused, type to …" at bounding box center [784, 363] width 496 height 268
click at [977, 467] on button "Save" at bounding box center [978, 469] width 82 height 28
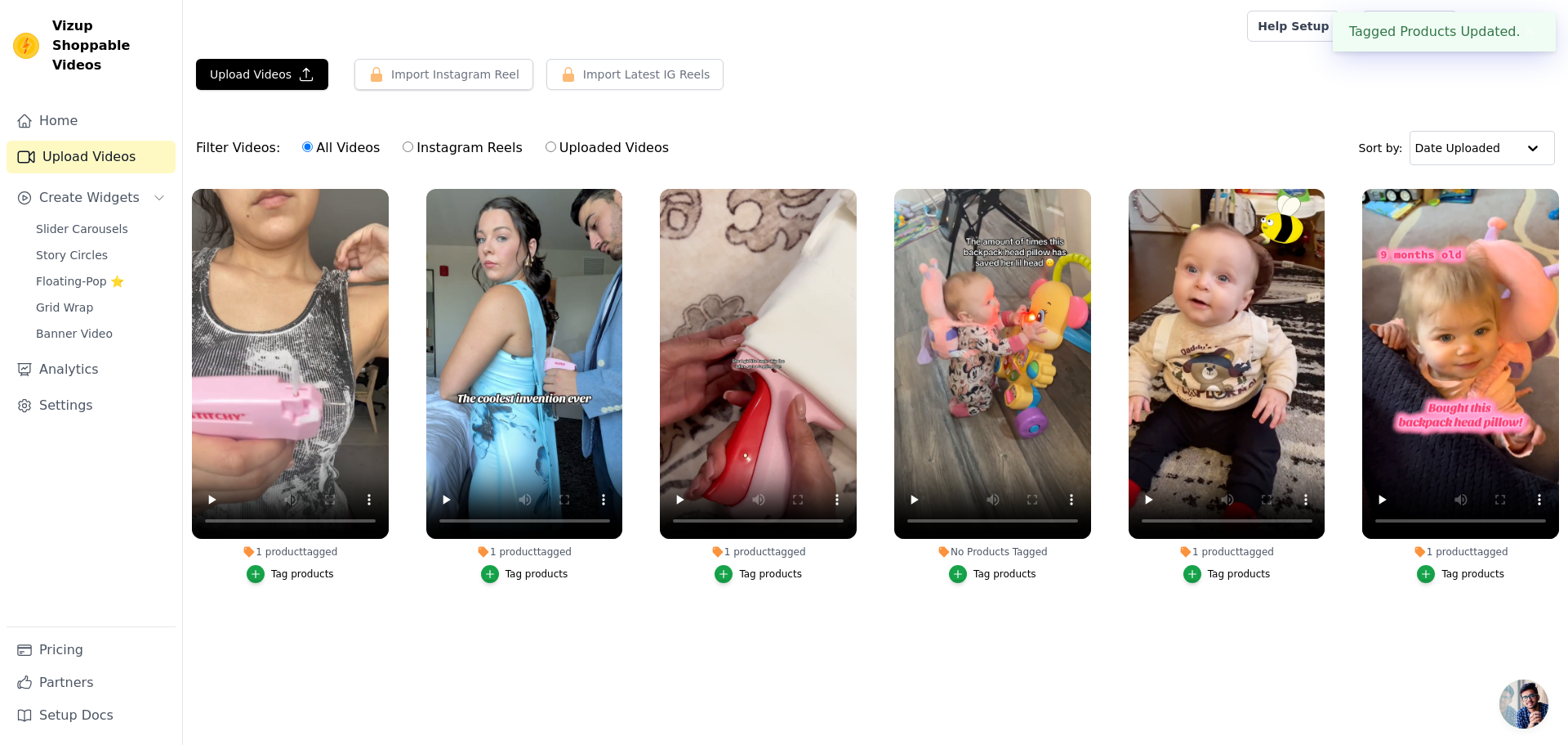
drag, startPoint x: 1459, startPoint y: 548, endPoint x: 1468, endPoint y: 548, distance: 9.0
click at [1459, 548] on div "1 product tagged" at bounding box center [1461, 552] width 197 height 13
click at [1453, 575] on div "Tag products" at bounding box center [1473, 574] width 63 height 13
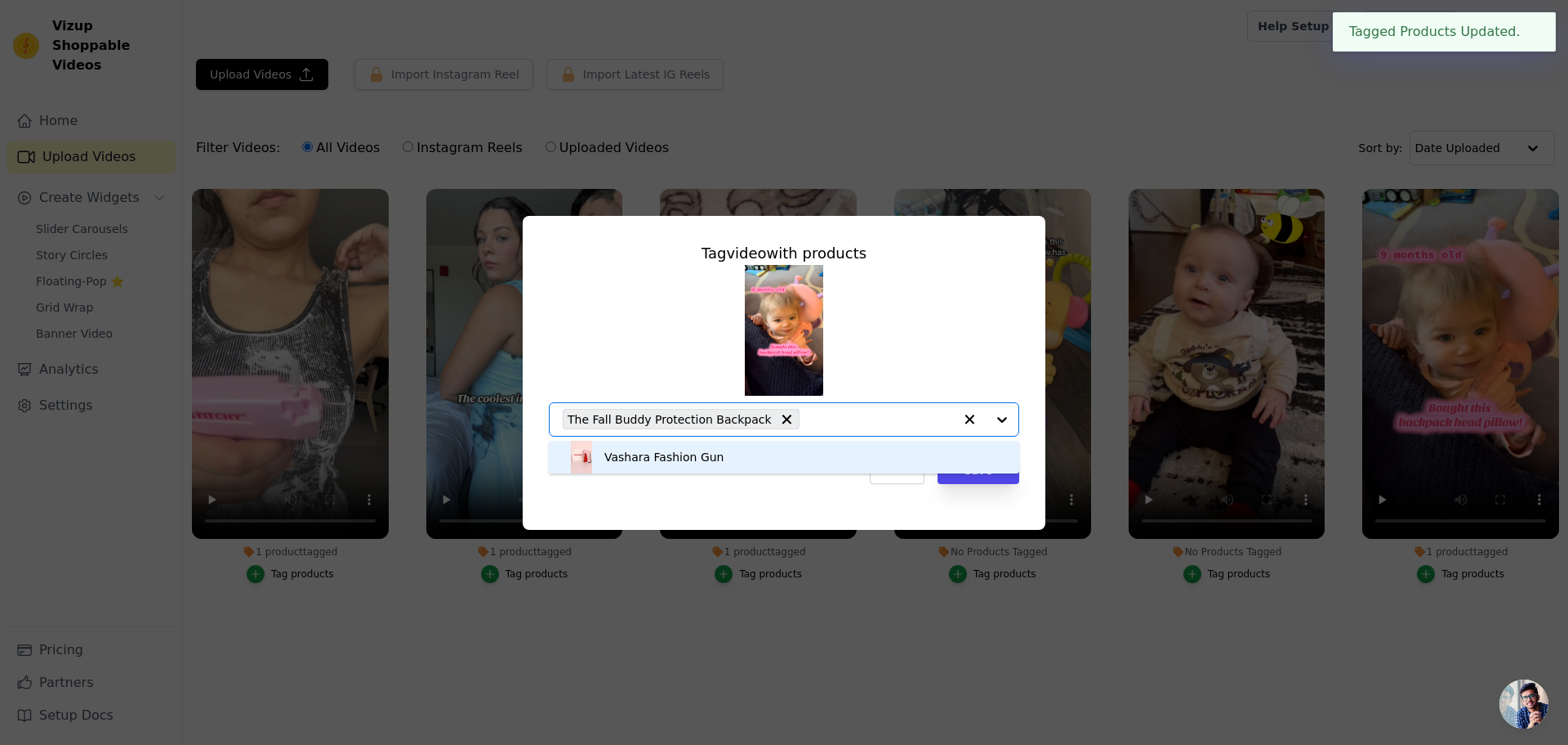
click at [961, 420] on icon "button" at bounding box center [969, 419] width 16 height 16
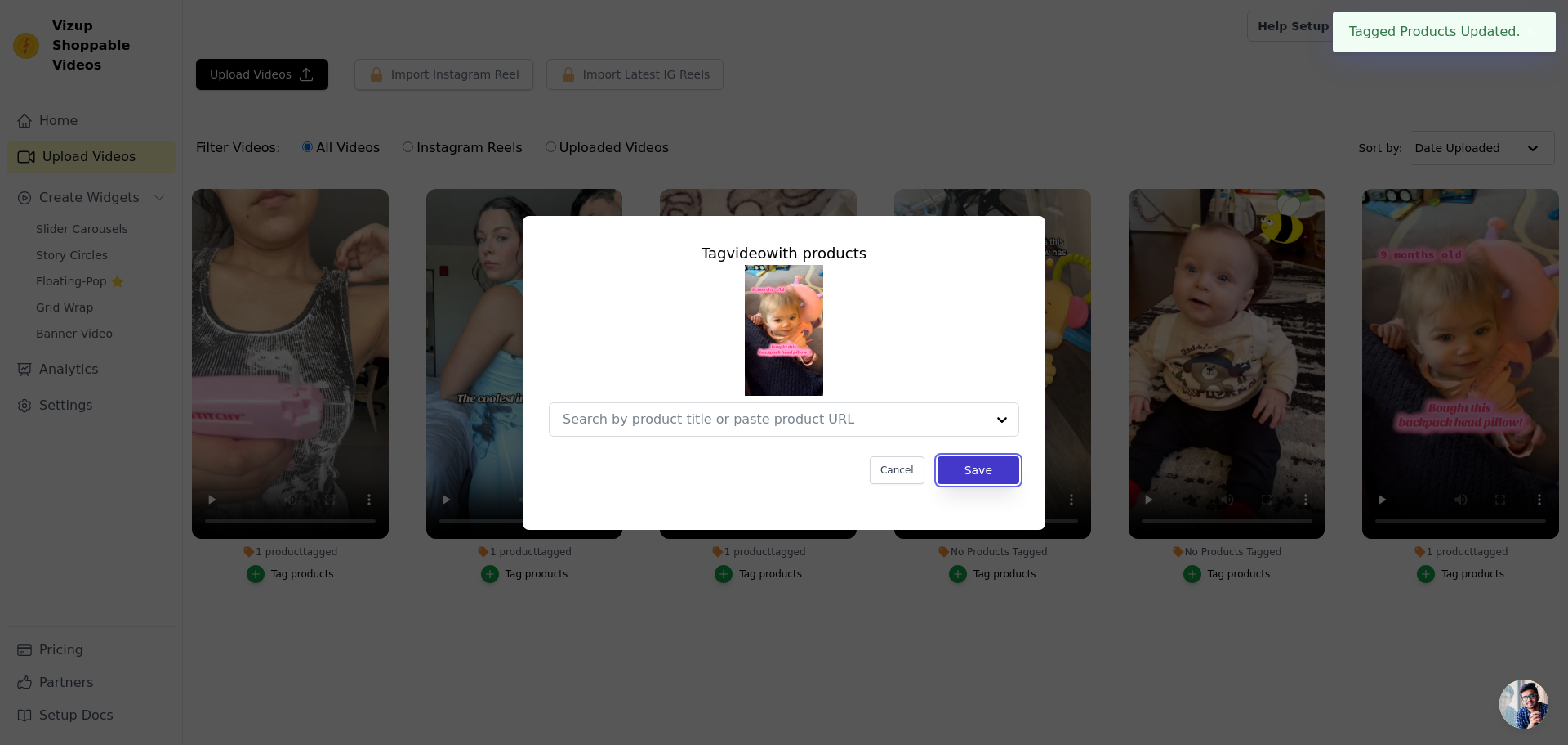
click at [977, 471] on button "Save" at bounding box center [978, 469] width 82 height 28
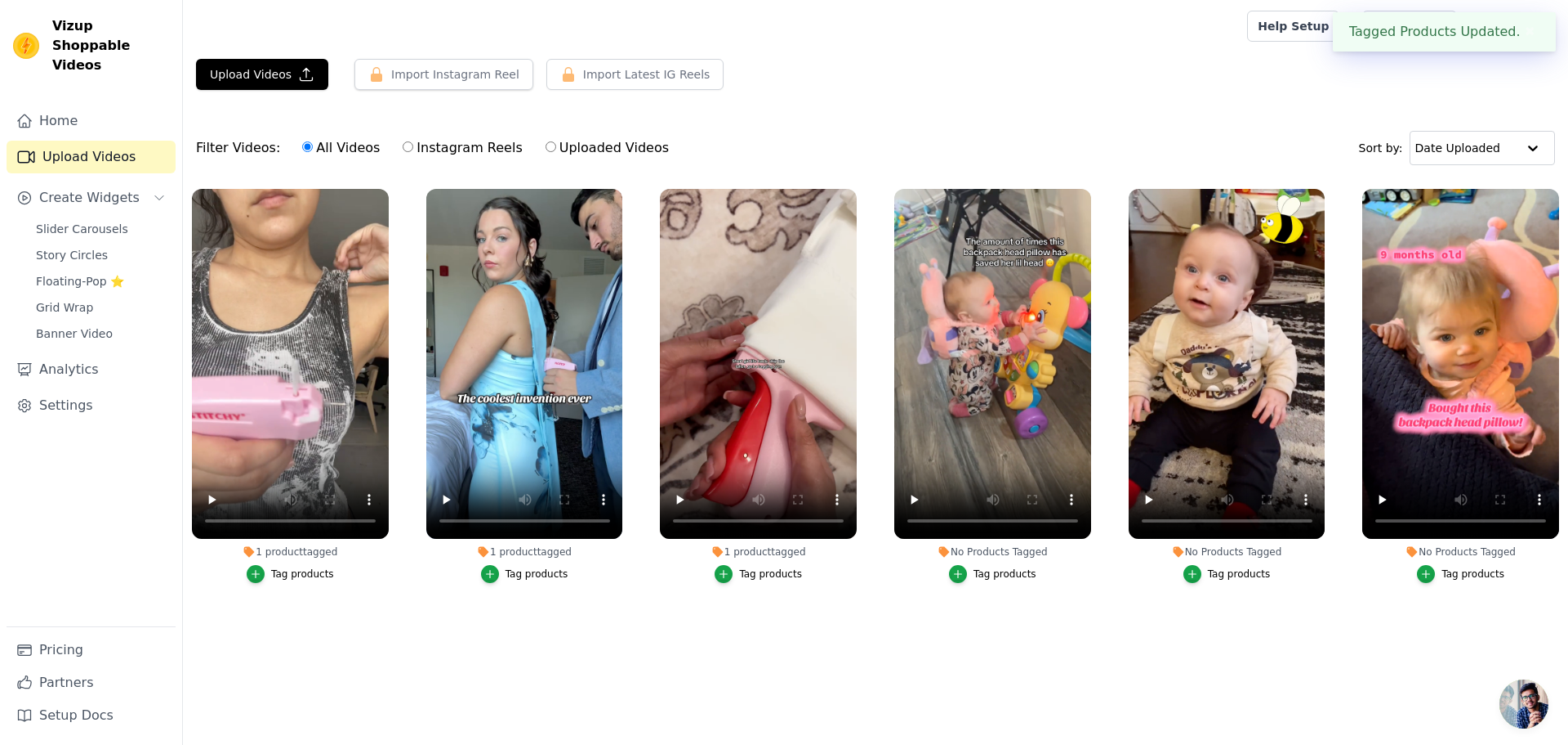
click at [1529, 35] on button "✖" at bounding box center [1531, 31] width 19 height 20
click at [135, 218] on link "Slider Carousels" at bounding box center [100, 229] width 149 height 23
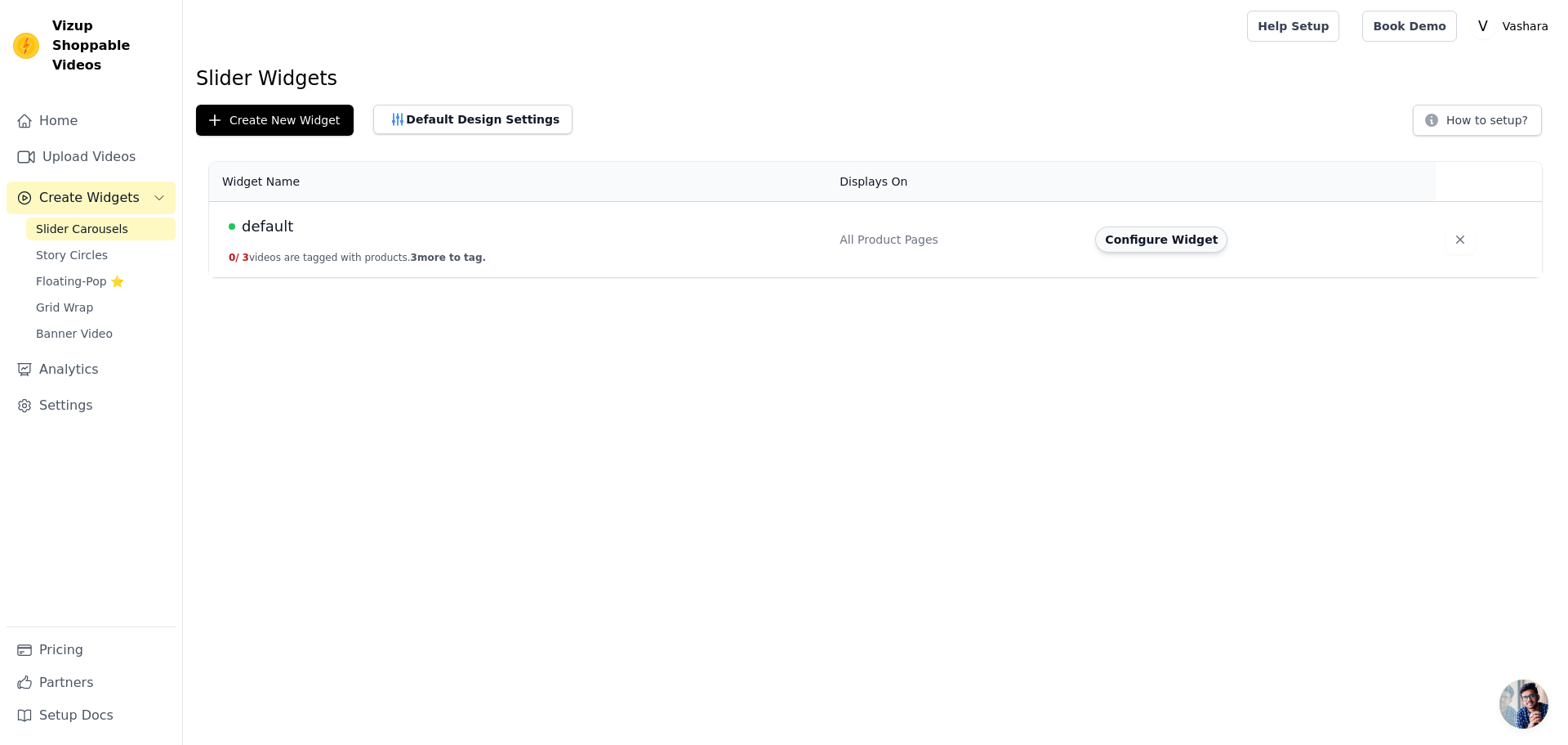
click at [1197, 245] on button "Configure Widget" at bounding box center [1161, 239] width 132 height 26
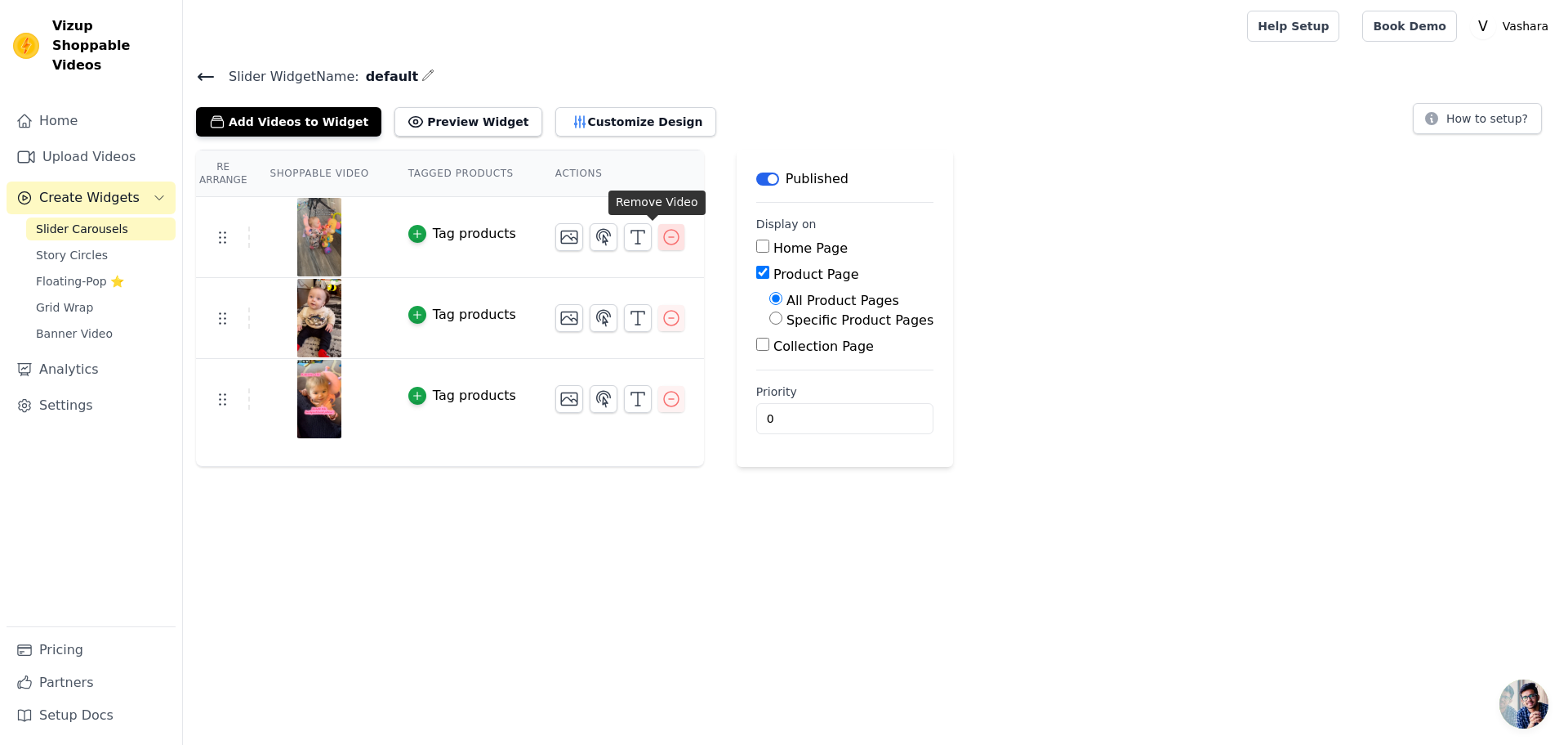
click at [662, 235] on icon "button" at bounding box center [671, 237] width 20 height 20
click at [662, 237] on icon "button" at bounding box center [671, 237] width 20 height 20
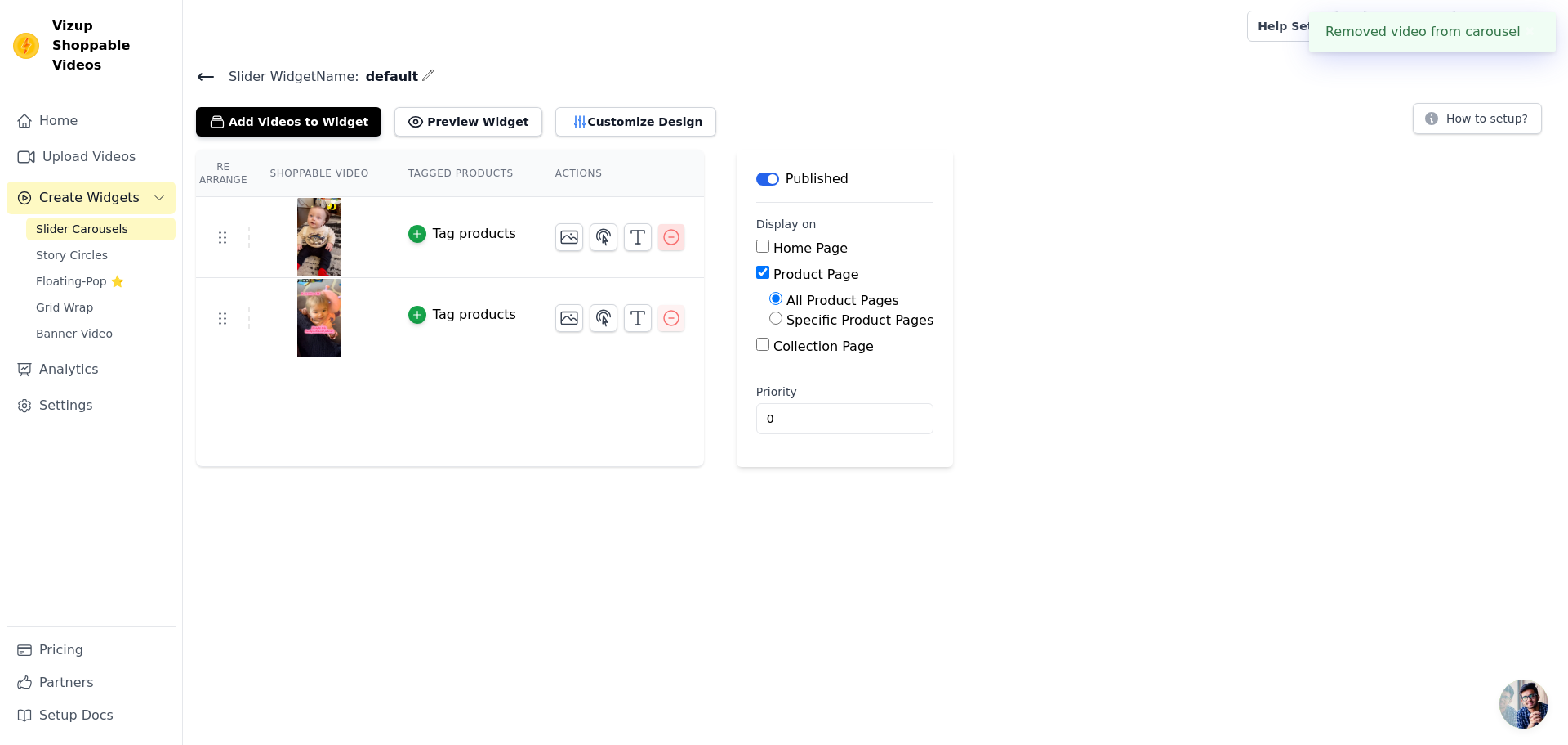
click at [662, 239] on icon "button" at bounding box center [671, 237] width 20 height 20
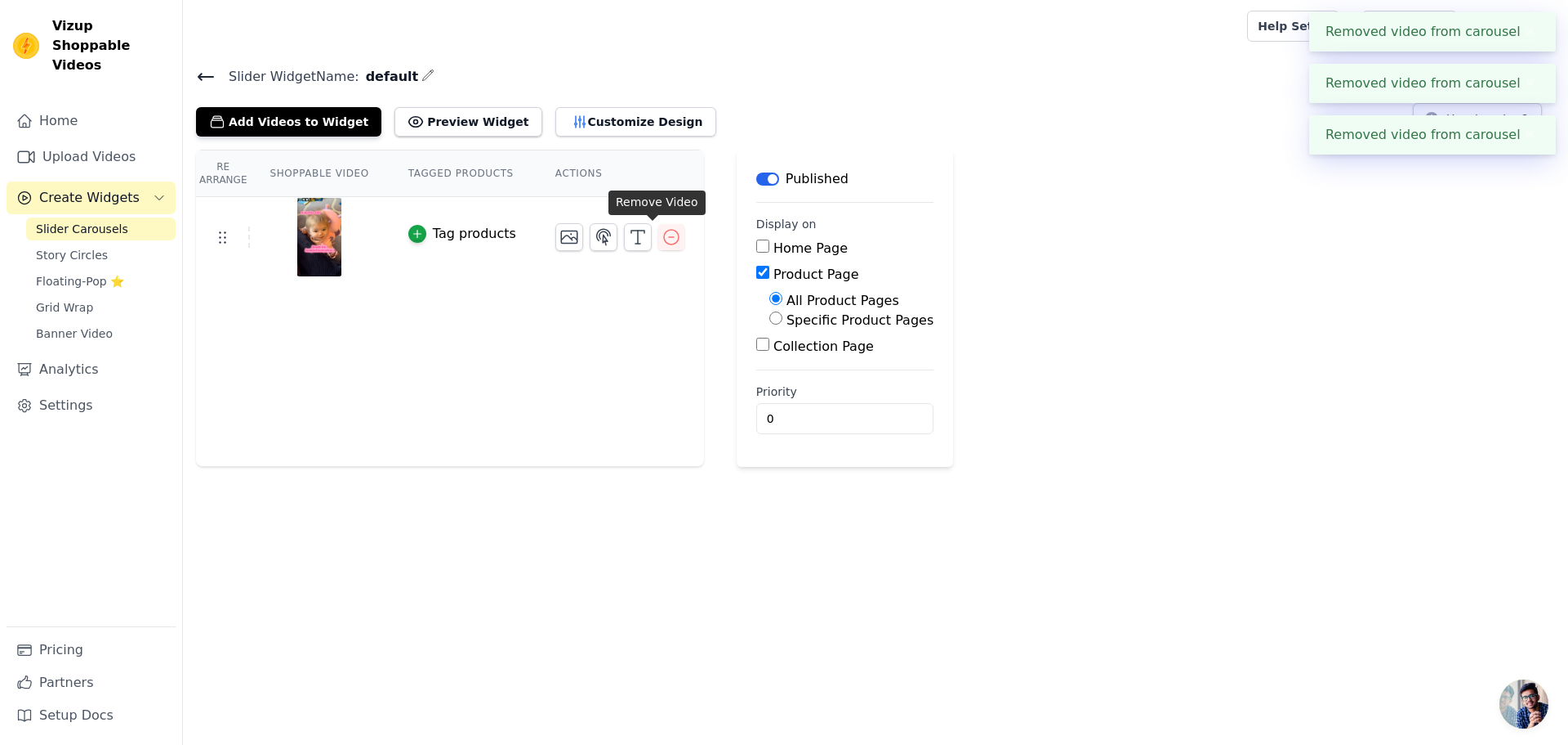
click at [662, 241] on icon "button" at bounding box center [671, 237] width 20 height 20
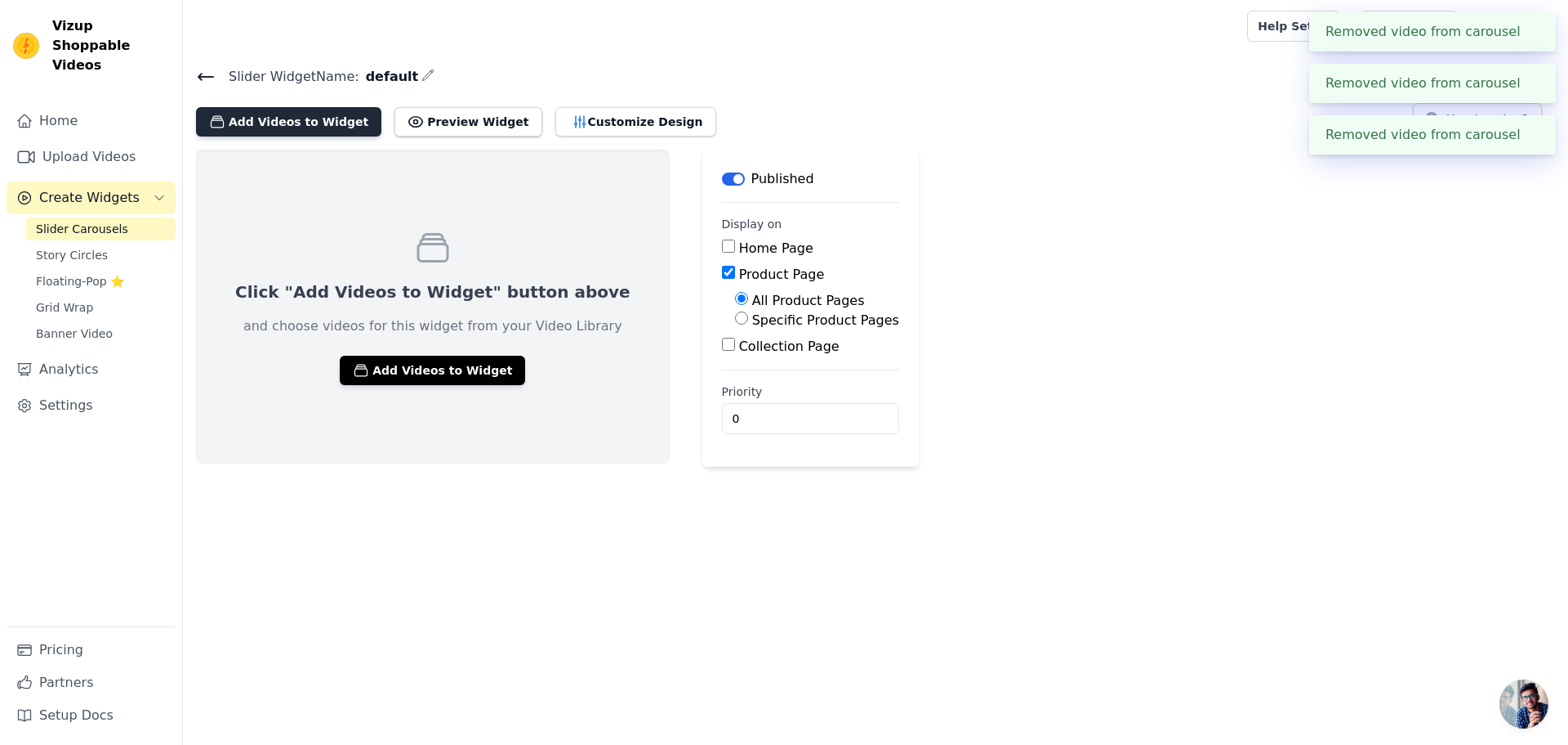
click at [329, 131] on button "Add Videos to Widget" at bounding box center [288, 122] width 185 height 29
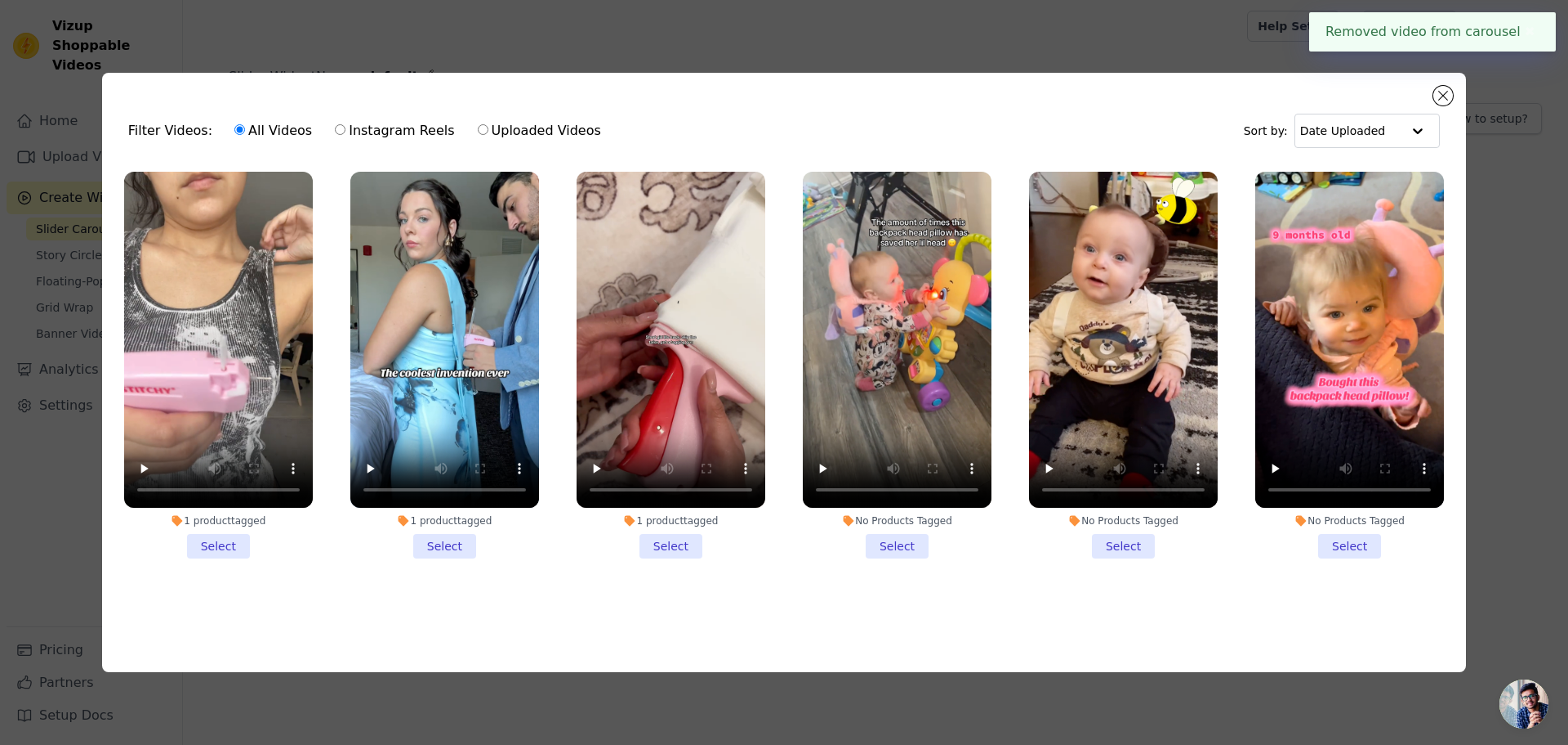
click at [231, 529] on li "1 product tagged Select" at bounding box center [219, 364] width 188 height 386
click at [0, 0] on input "1 product tagged Select" at bounding box center [0, 0] width 0 height 0
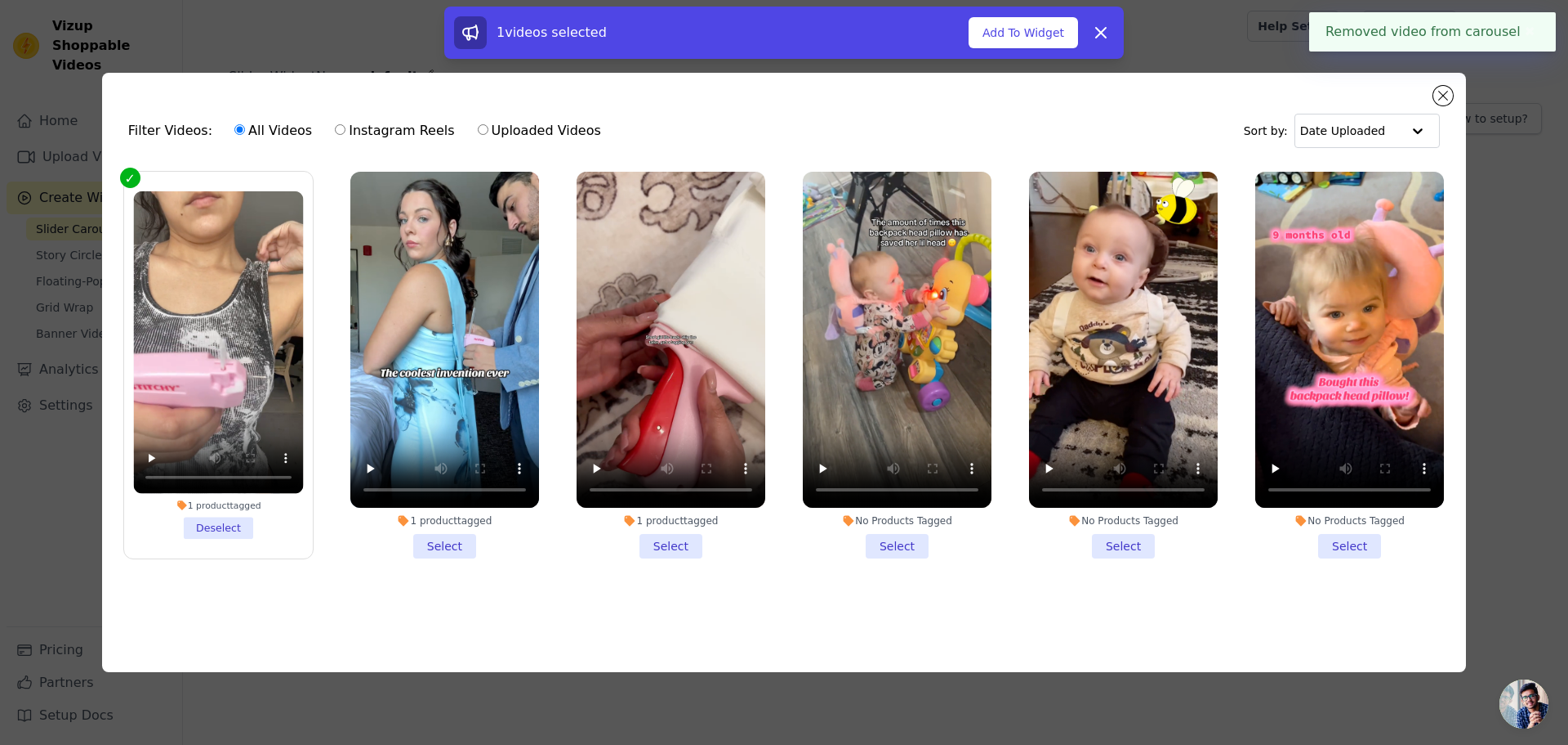
click at [441, 542] on li "1 product tagged Select" at bounding box center [445, 364] width 188 height 386
click at [0, 0] on input "1 product tagged Select" at bounding box center [0, 0] width 0 height 0
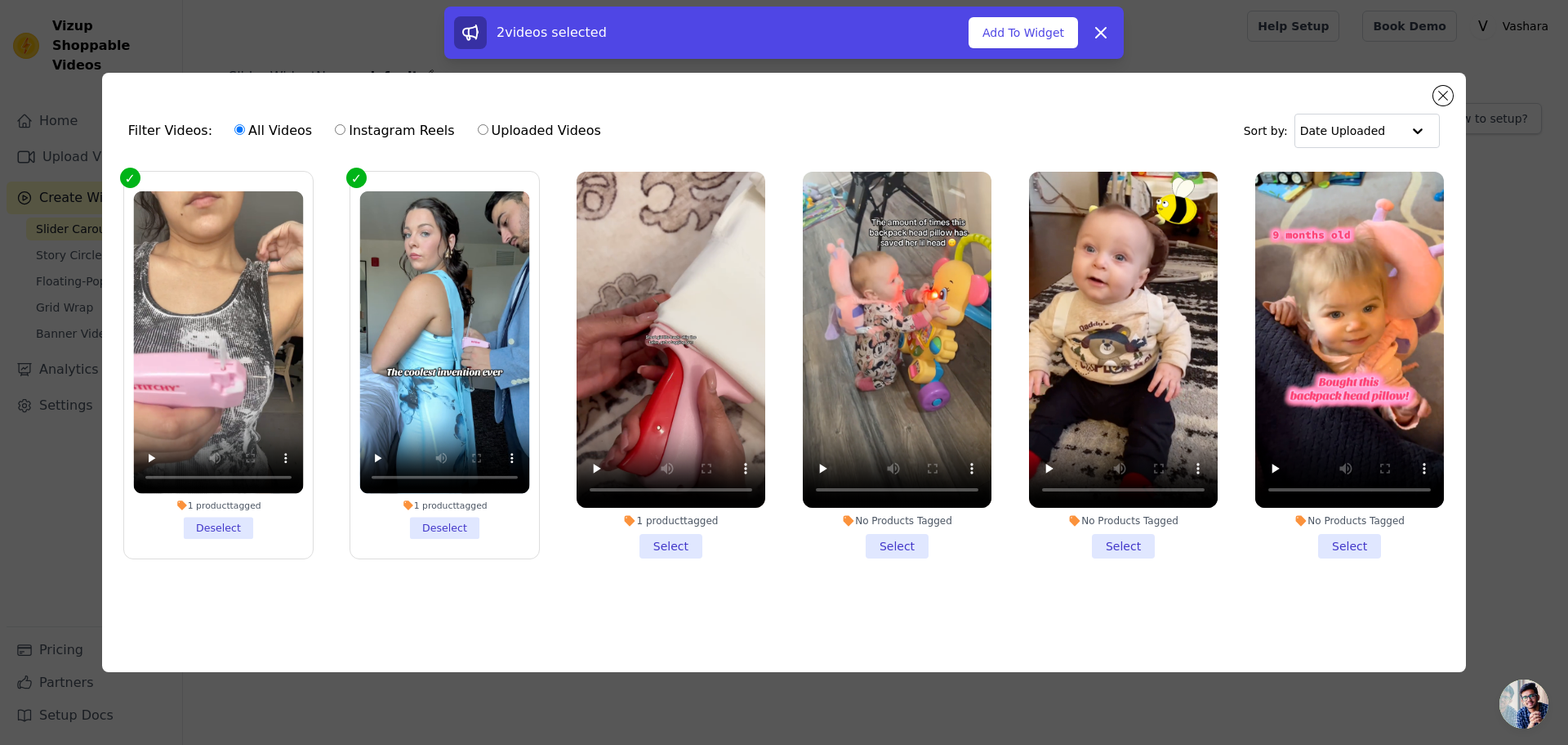
click at [648, 525] on li "1 product tagged Select" at bounding box center [671, 364] width 188 height 386
click at [0, 0] on input "1 product tagged Select" at bounding box center [0, 0] width 0 height 0
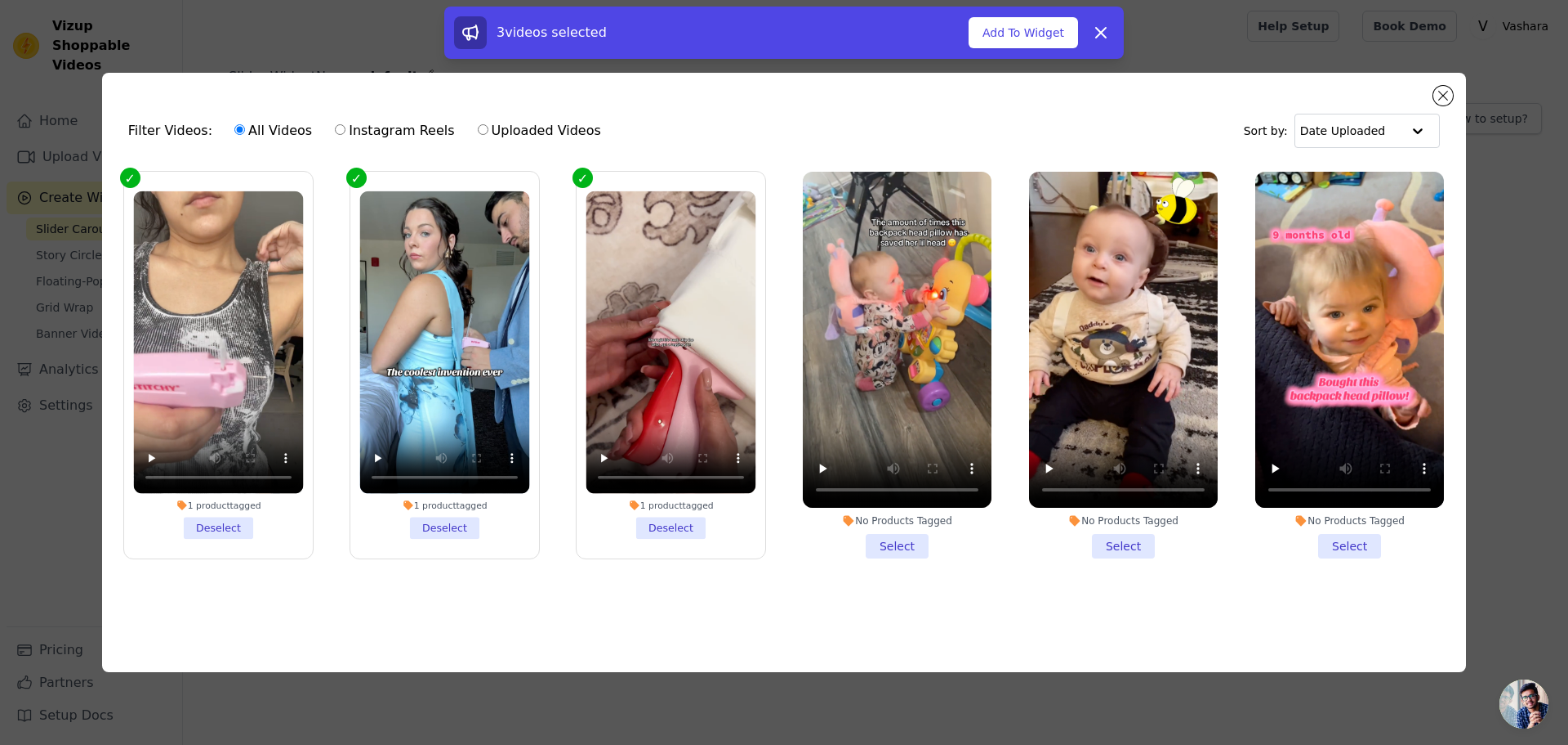
click at [258, 524] on li "1 product tagged Deselect" at bounding box center [218, 364] width 170 height 347
click at [0, 0] on input "1 product tagged Deselect" at bounding box center [0, 0] width 0 height 0
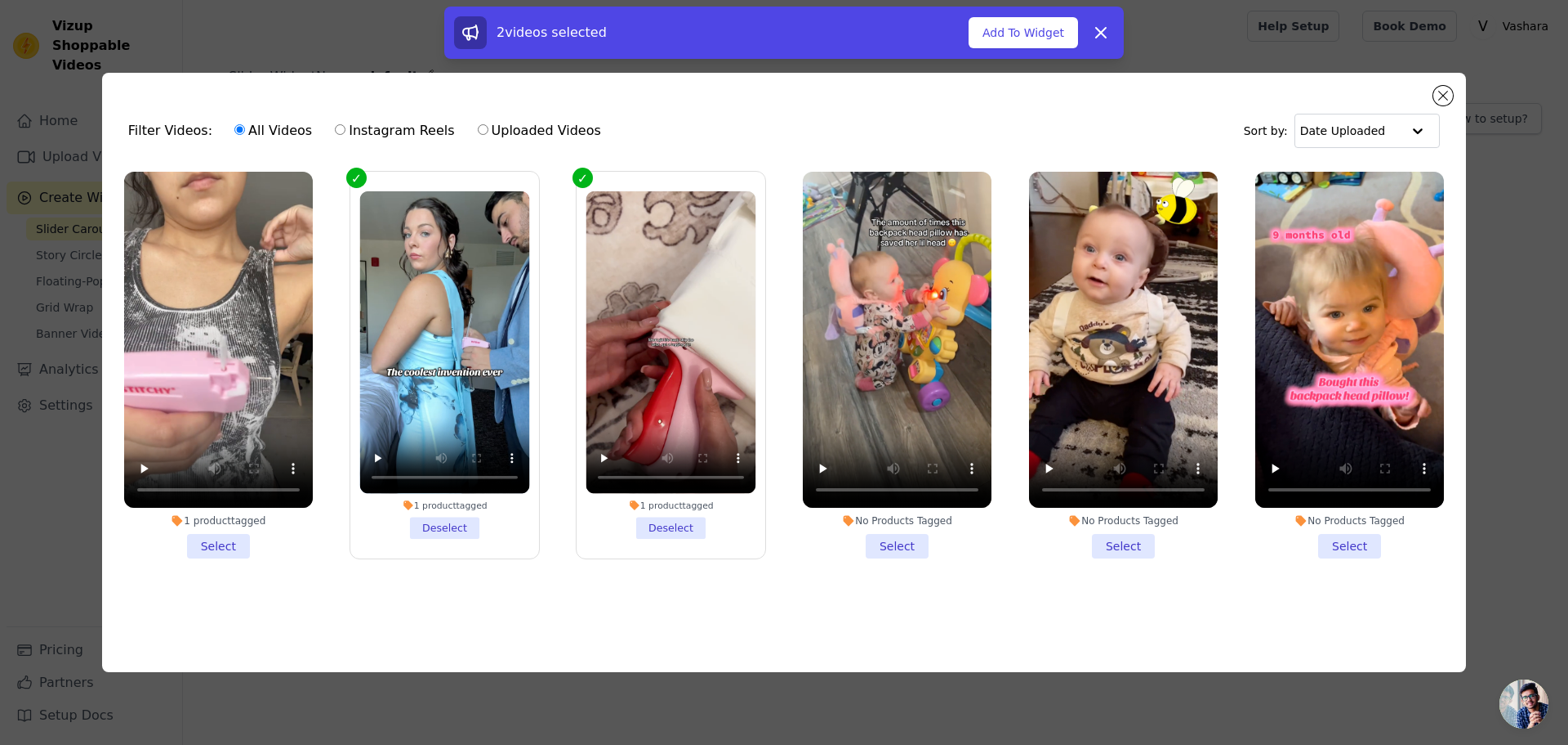
click at [491, 534] on li "1 product tagged Deselect" at bounding box center [444, 364] width 170 height 347
click at [0, 0] on input "1 product tagged Deselect" at bounding box center [0, 0] width 0 height 0
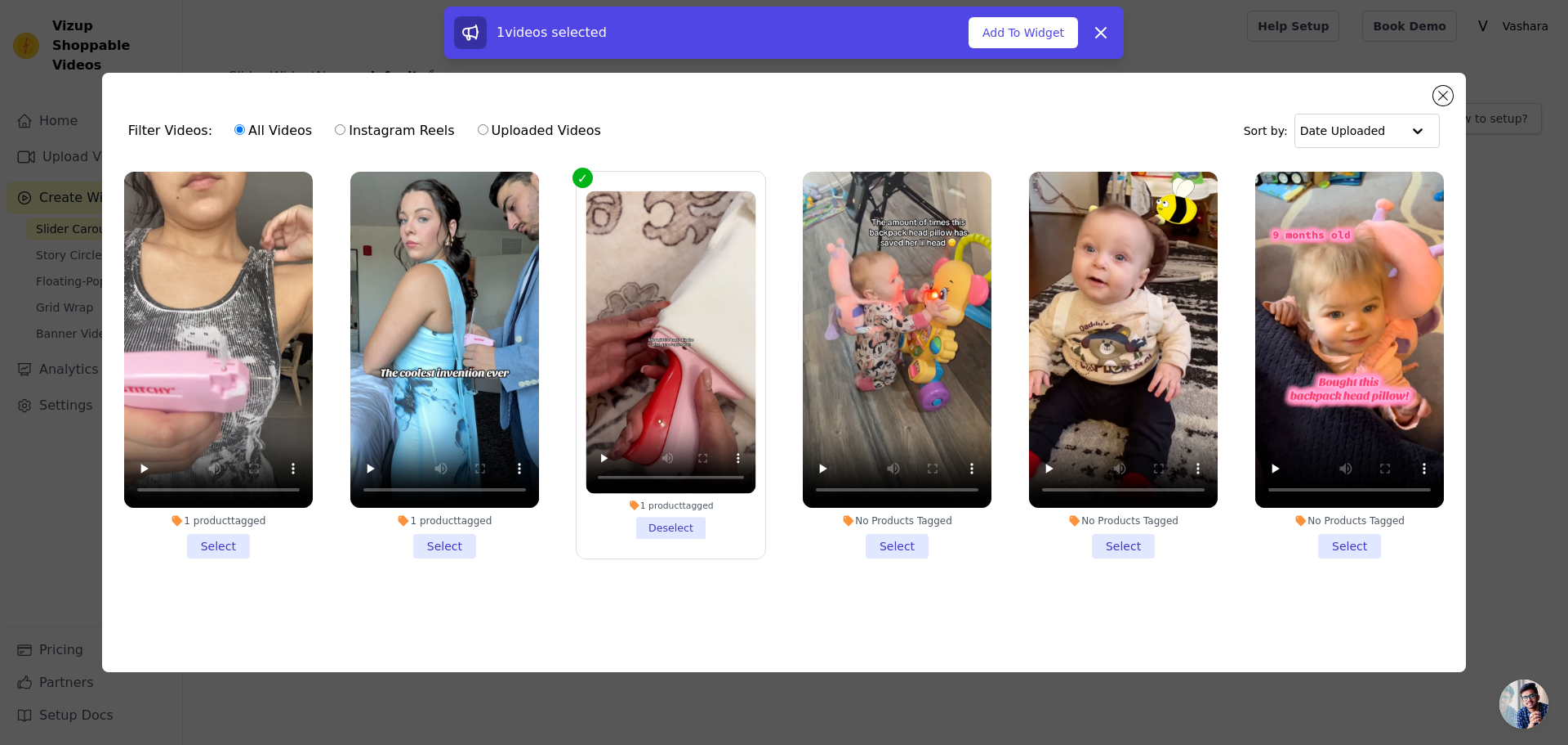
click at [637, 515] on li "1 product tagged Deselect" at bounding box center [670, 364] width 170 height 347
click at [0, 0] on input "1 product tagged Deselect" at bounding box center [0, 0] width 0 height 0
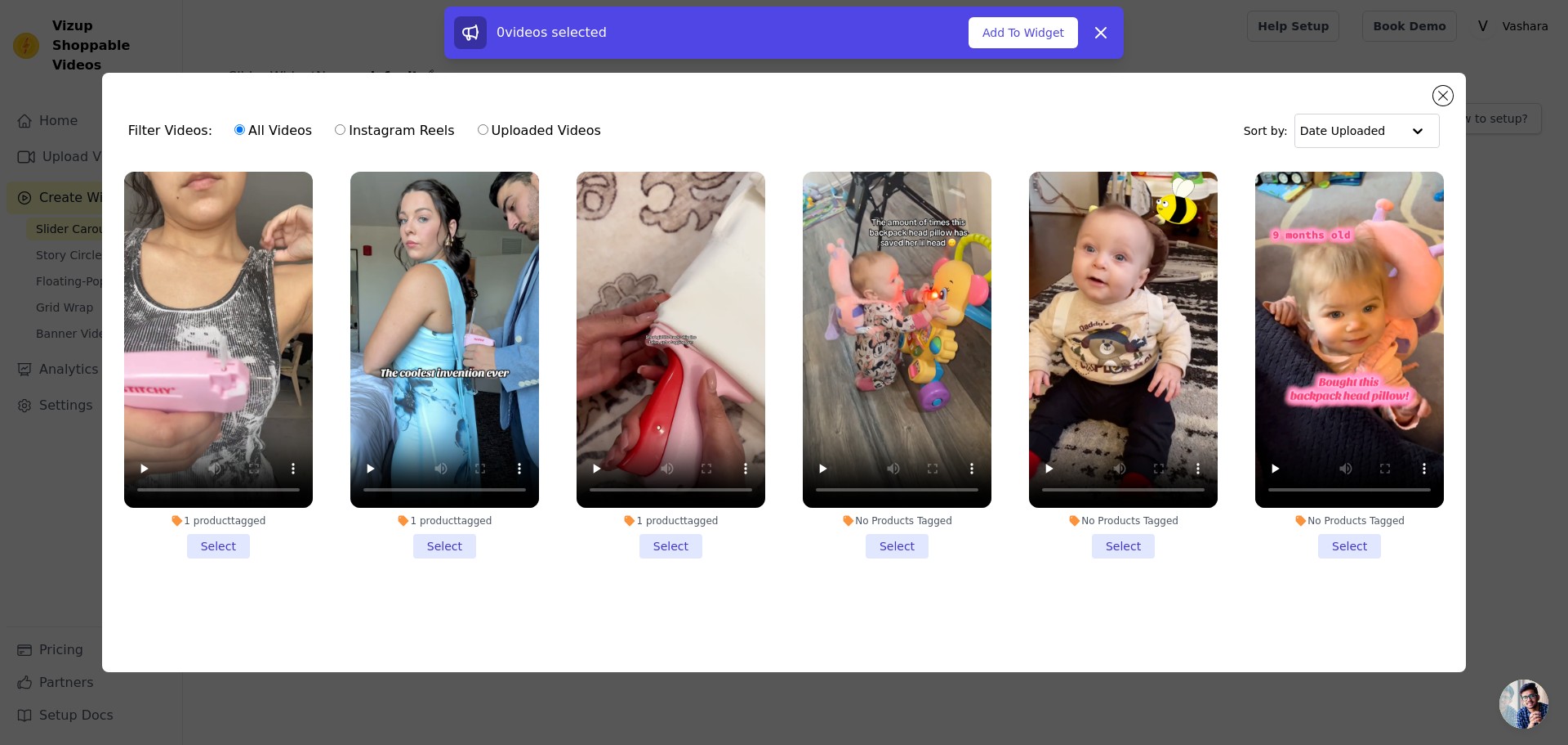
click at [456, 537] on li "1 product tagged Select" at bounding box center [445, 364] width 188 height 386
click at [0, 0] on input "1 product tagged Select" at bounding box center [0, 0] width 0 height 0
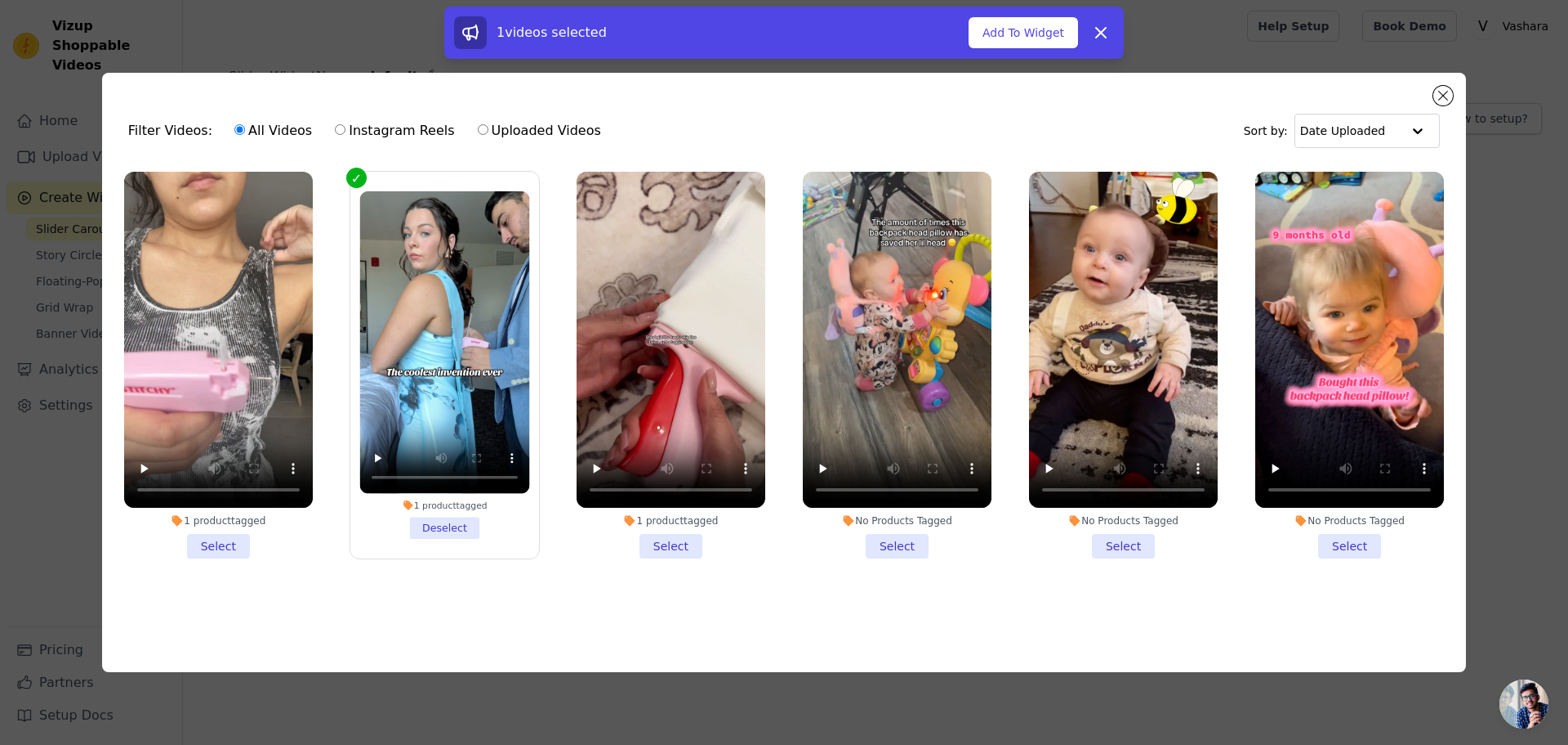
click at [647, 527] on li "1 product tagged Select" at bounding box center [671, 364] width 188 height 386
click at [0, 0] on input "1 product tagged Select" at bounding box center [0, 0] width 0 height 0
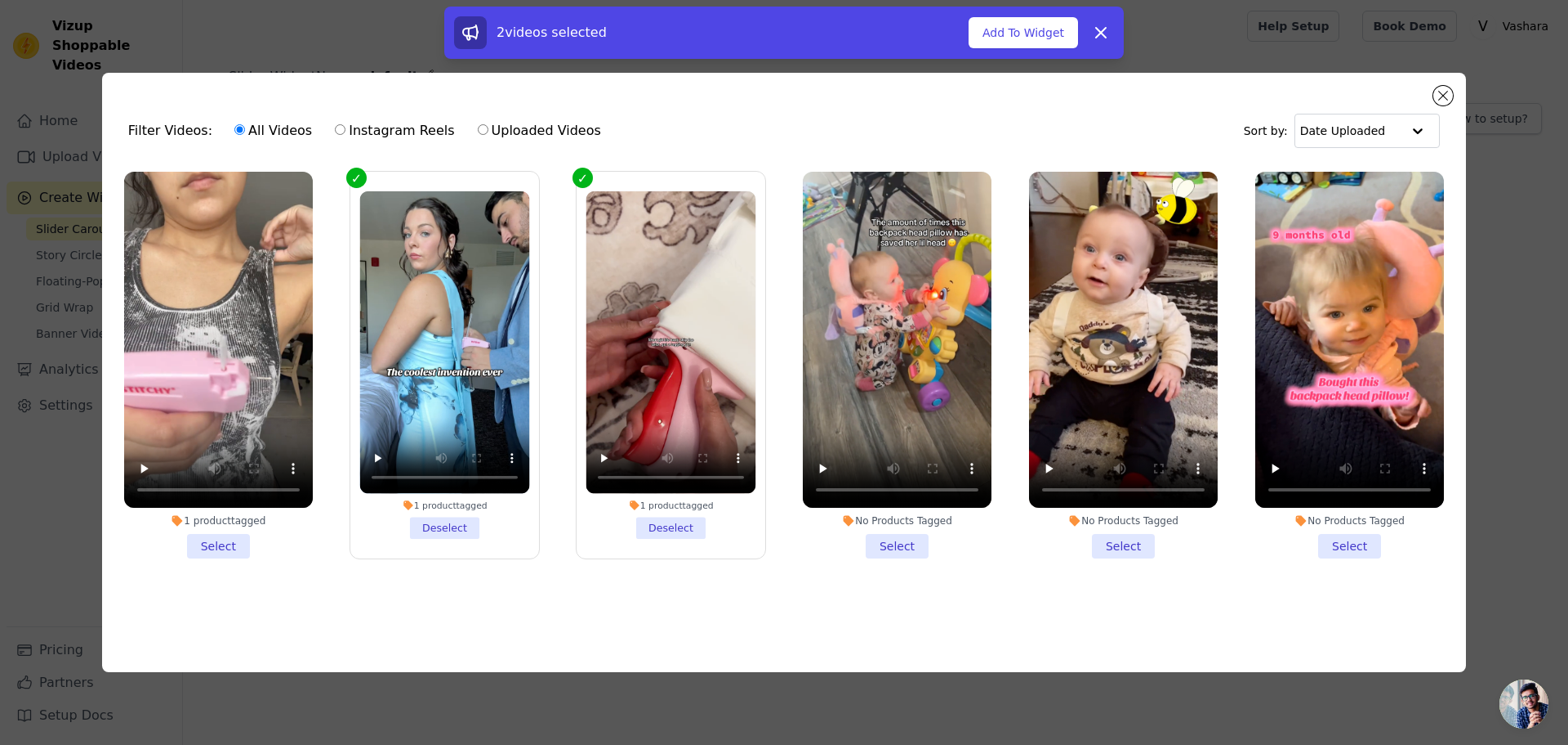
click at [249, 542] on li "1 product tagged Select" at bounding box center [219, 364] width 188 height 386
click at [0, 0] on input "1 product tagged Select" at bounding box center [0, 0] width 0 height 0
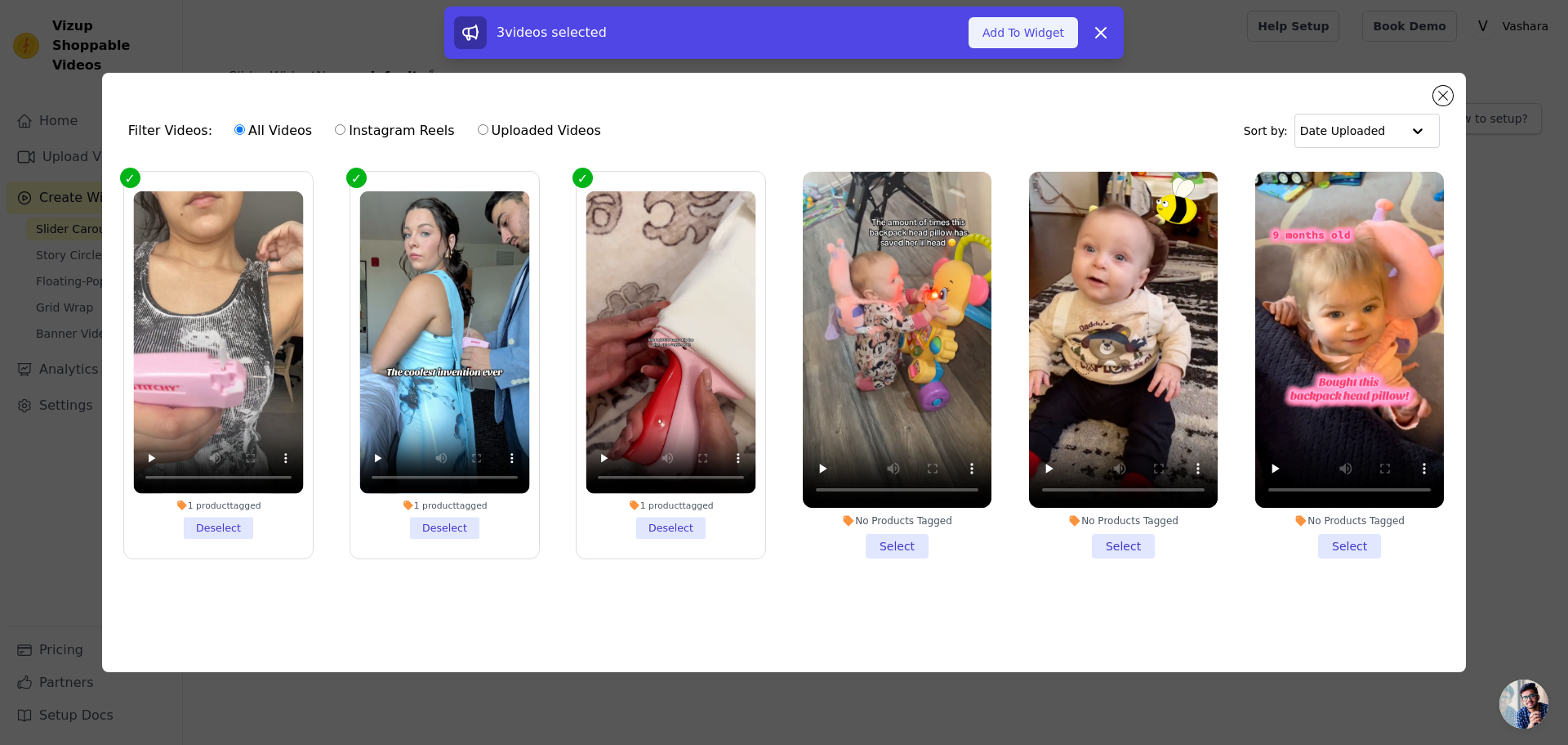
click at [1029, 38] on button "Add To Widget" at bounding box center [1023, 32] width 109 height 31
